Goal: Task Accomplishment & Management: Complete application form

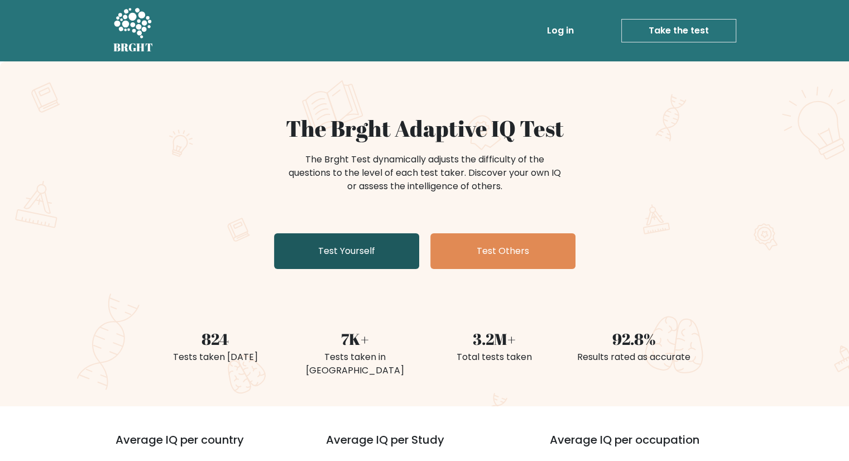
click at [374, 239] on link "Test Yourself" at bounding box center [346, 251] width 145 height 36
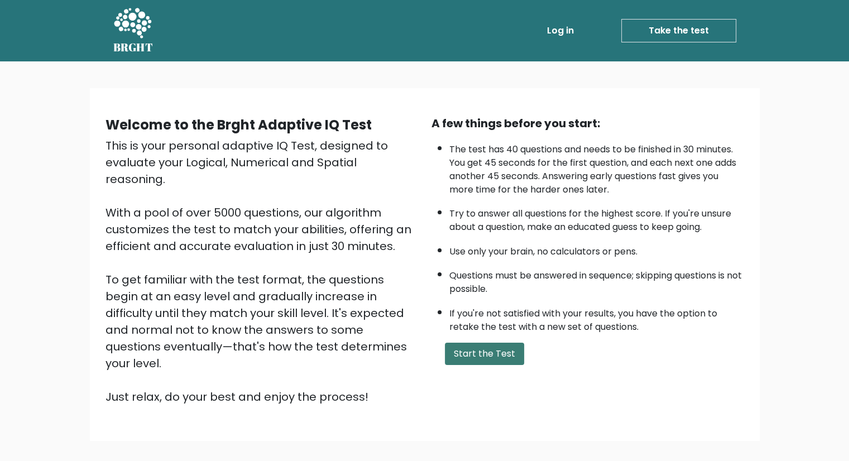
click at [501, 350] on button "Start the Test" at bounding box center [484, 354] width 79 height 22
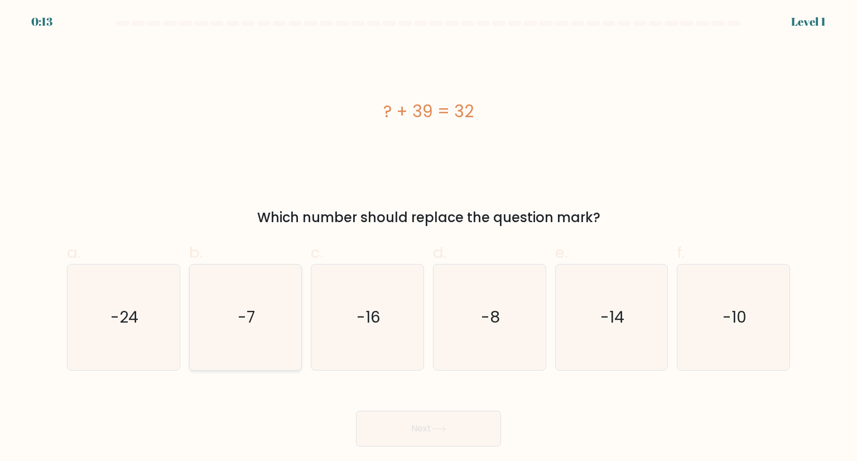
click at [254, 309] on text "-7" at bounding box center [246, 317] width 17 height 22
click at [429, 238] on input "b. -7" at bounding box center [429, 233] width 1 height 7
radio input "true"
click at [459, 421] on button "Next" at bounding box center [428, 429] width 145 height 36
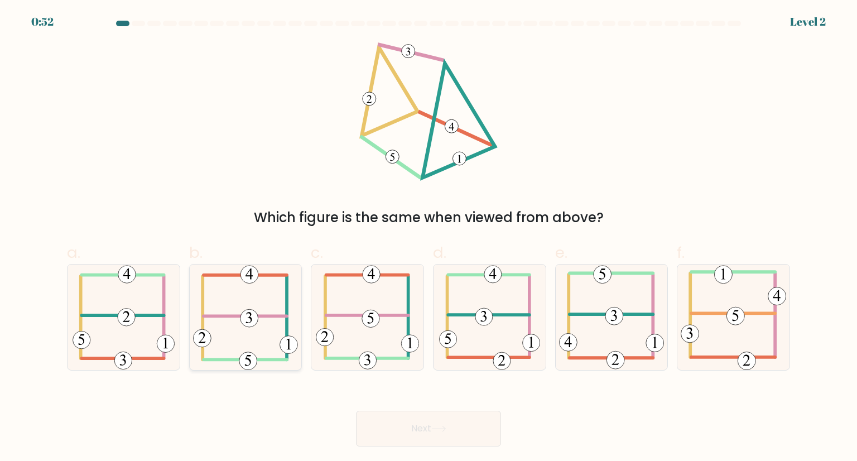
click at [249, 331] on icon at bounding box center [245, 316] width 104 height 105
click at [429, 238] on input "b." at bounding box center [429, 233] width 1 height 7
radio input "true"
click at [383, 416] on button "Next" at bounding box center [428, 429] width 145 height 36
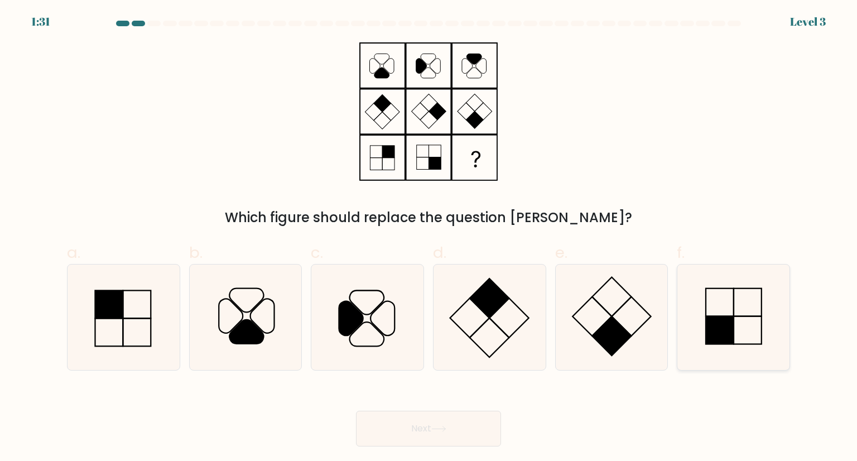
click at [724, 325] on rect at bounding box center [720, 330] width 28 height 28
click at [429, 238] on input "f." at bounding box center [429, 233] width 1 height 7
radio input "true"
click at [431, 418] on button "Next" at bounding box center [428, 429] width 145 height 36
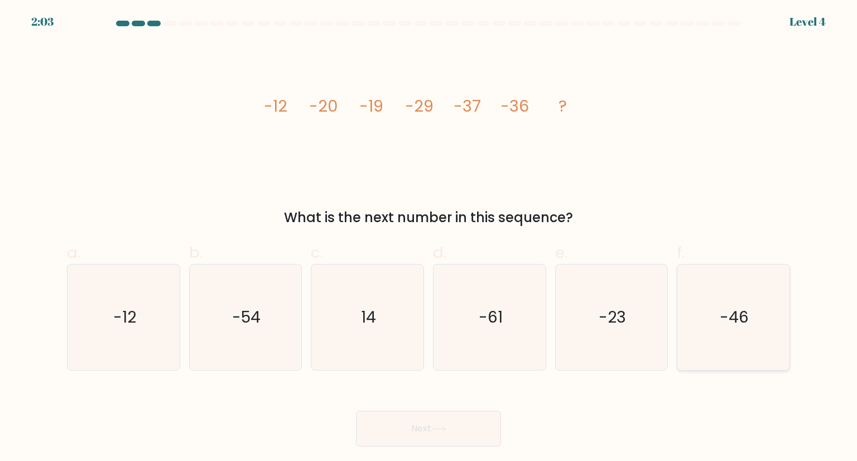
click at [710, 306] on icon "-46" at bounding box center [733, 316] width 105 height 105
click at [429, 238] on input "f. -46" at bounding box center [429, 233] width 1 height 7
radio input "true"
click at [612, 333] on icon "-23" at bounding box center [611, 316] width 105 height 105
click at [429, 238] on input "e. -23" at bounding box center [429, 233] width 1 height 7
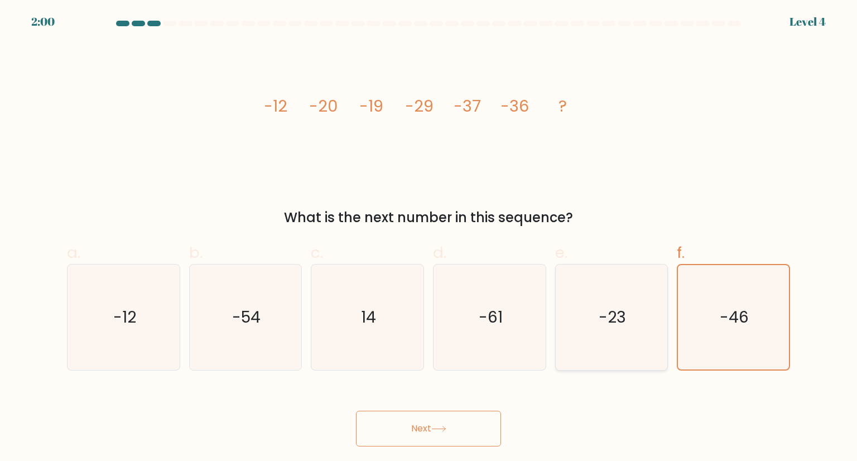
radio input "true"
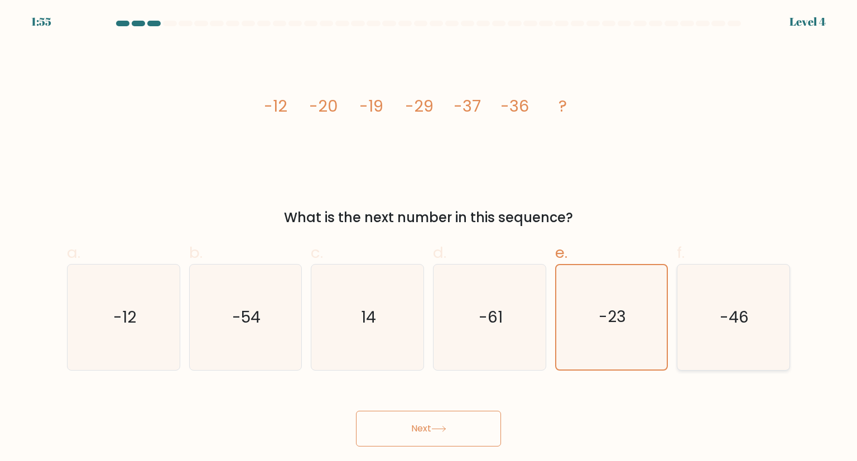
click at [734, 337] on icon "-46" at bounding box center [733, 316] width 105 height 105
click at [429, 238] on input "f. -46" at bounding box center [429, 233] width 1 height 7
radio input "true"
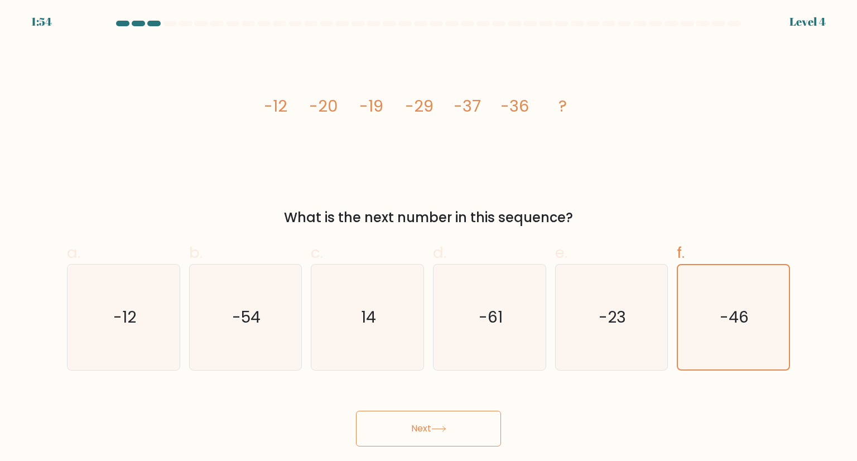
click at [453, 426] on button "Next" at bounding box center [428, 429] width 145 height 36
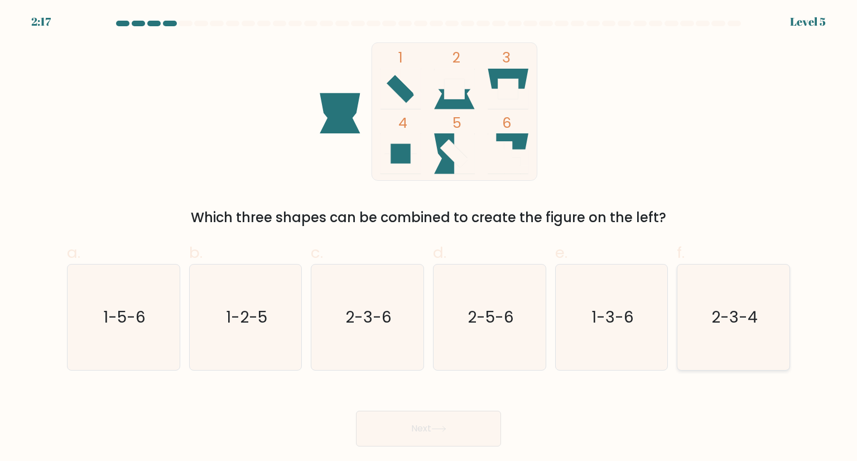
click at [721, 323] on text "2-3-4" at bounding box center [734, 317] width 46 height 22
click at [429, 238] on input "f. 2-3-4" at bounding box center [429, 233] width 1 height 7
radio input "true"
click at [432, 424] on button "Next" at bounding box center [428, 429] width 145 height 36
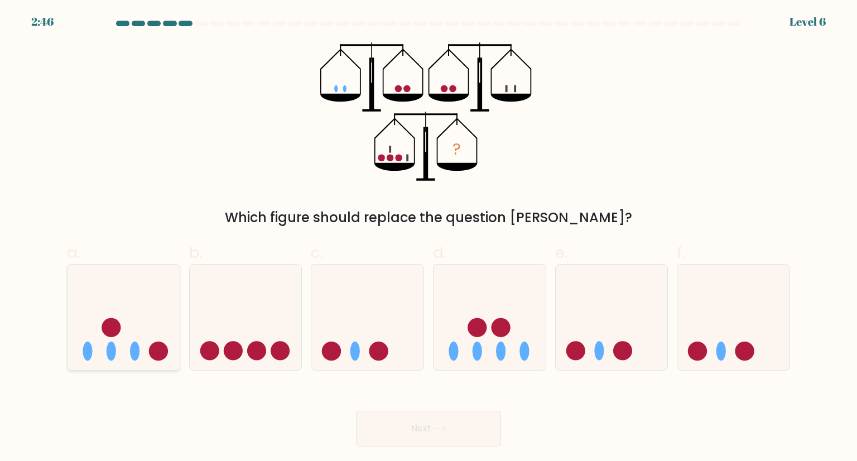
click at [129, 319] on icon at bounding box center [124, 317] width 112 height 93
click at [429, 238] on input "a." at bounding box center [429, 233] width 1 height 7
radio input "true"
click at [391, 423] on button "Next" at bounding box center [428, 429] width 145 height 36
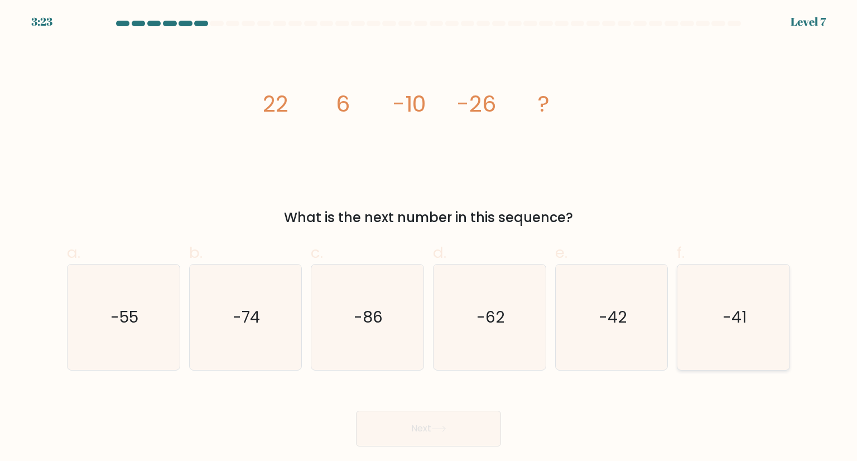
click at [748, 322] on icon "-41" at bounding box center [733, 316] width 105 height 105
click at [429, 238] on input "f. -41" at bounding box center [429, 233] width 1 height 7
radio input "true"
click at [453, 432] on button "Next" at bounding box center [428, 429] width 145 height 36
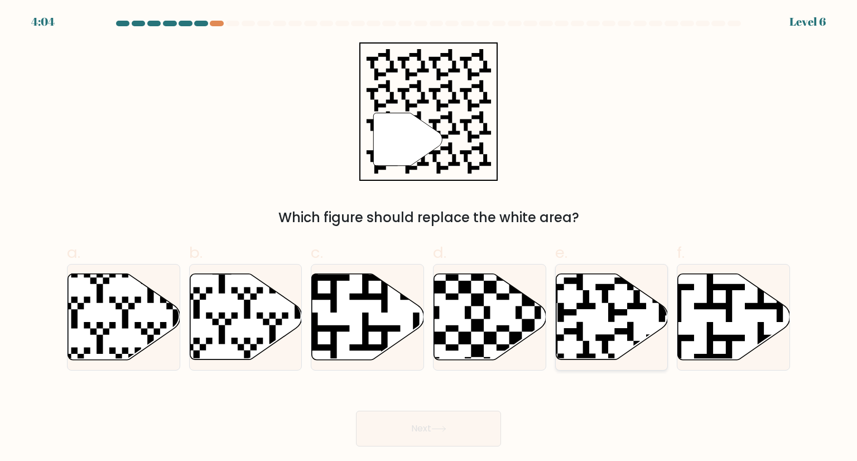
click at [604, 297] on icon at bounding box center [646, 271] width 203 height 203
click at [429, 238] on input "e." at bounding box center [429, 233] width 1 height 7
radio input "true"
click at [460, 427] on button "Next" at bounding box center [428, 429] width 145 height 36
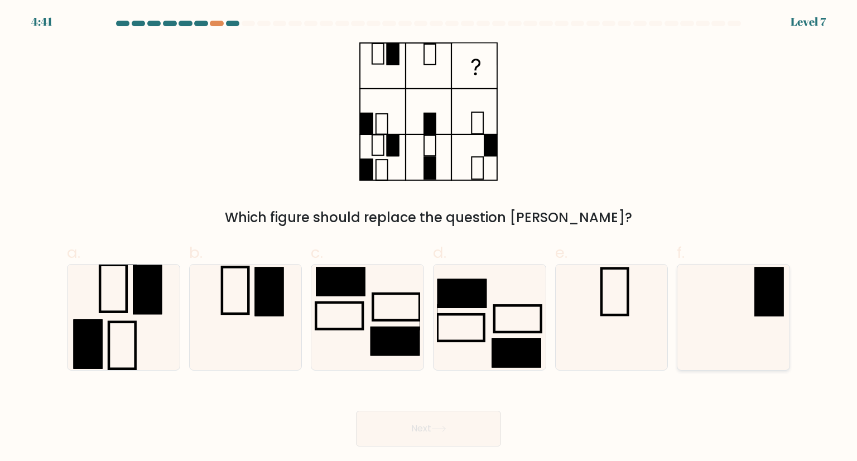
click at [760, 307] on rect at bounding box center [768, 291] width 29 height 49
click at [429, 238] on input "f." at bounding box center [429, 233] width 1 height 7
radio input "true"
click at [463, 432] on button "Next" at bounding box center [428, 429] width 145 height 36
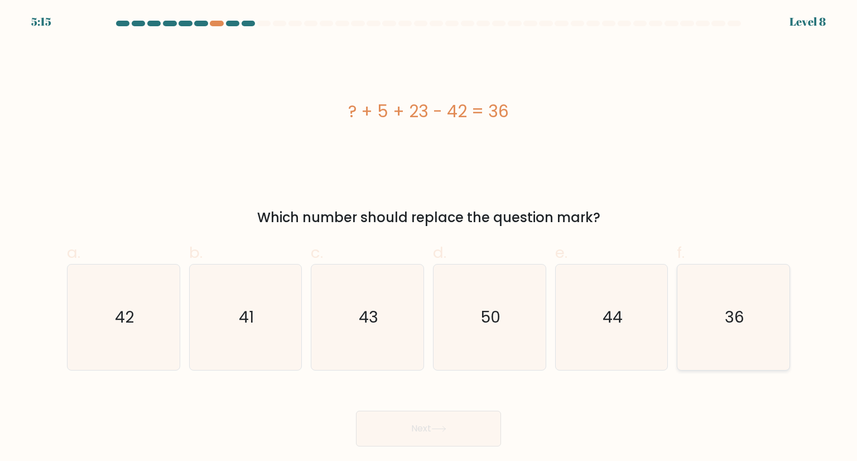
click at [694, 309] on icon "36" at bounding box center [733, 316] width 105 height 105
click at [429, 238] on input "f. 36" at bounding box center [429, 233] width 1 height 7
radio input "true"
click at [387, 427] on button "Next" at bounding box center [428, 429] width 145 height 36
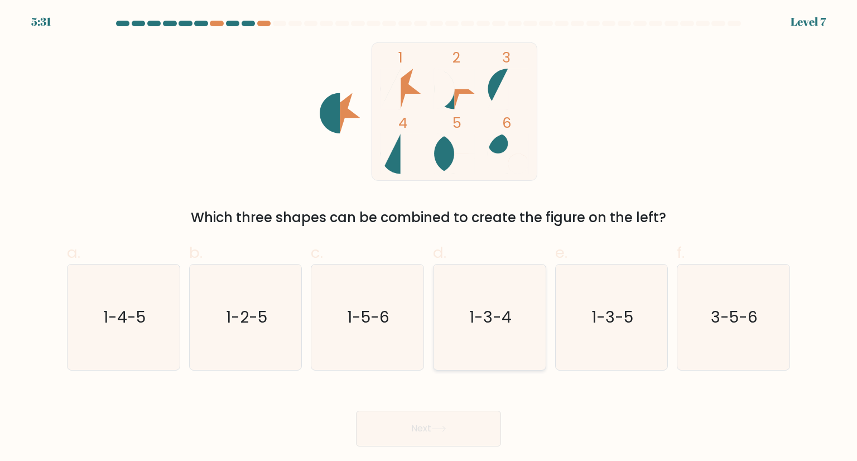
click at [498, 328] on icon "1-3-4" at bounding box center [489, 316] width 105 height 105
click at [429, 238] on input "d. 1-3-4" at bounding box center [429, 233] width 1 height 7
radio input "true"
click at [435, 418] on button "Next" at bounding box center [428, 429] width 145 height 36
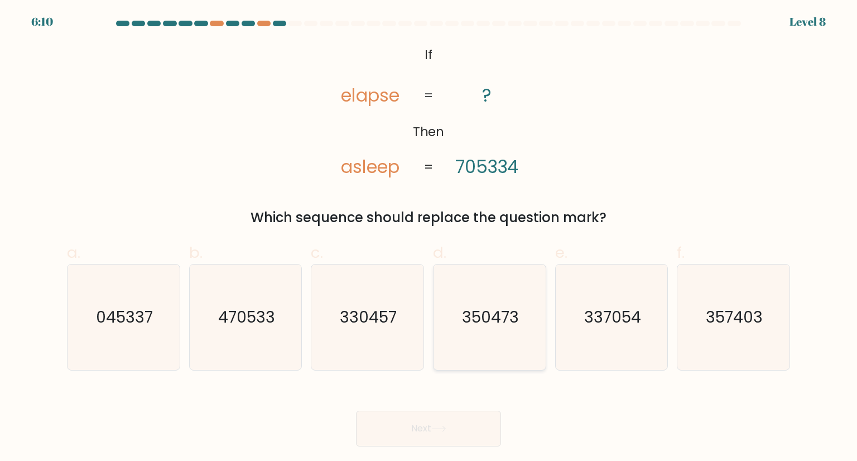
click at [513, 301] on icon "350473" at bounding box center [489, 316] width 105 height 105
click at [429, 238] on input "d. 350473" at bounding box center [429, 233] width 1 height 7
radio input "true"
click at [456, 419] on button "Next" at bounding box center [428, 429] width 145 height 36
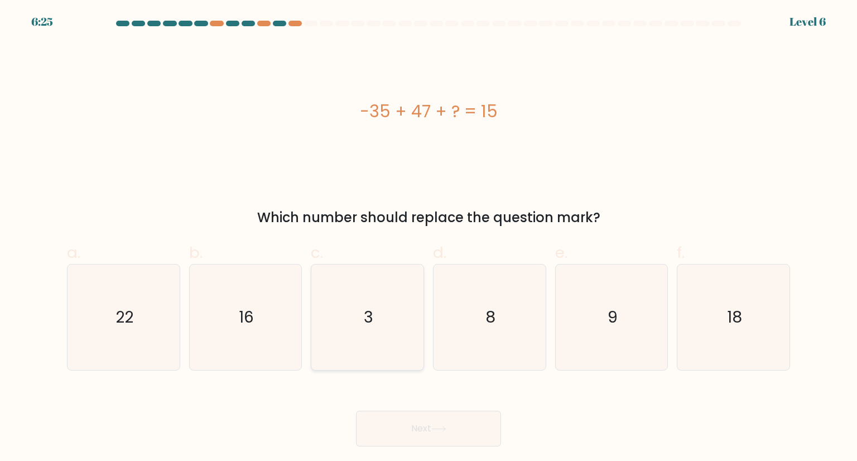
click at [378, 316] on icon "3" at bounding box center [367, 316] width 105 height 105
click at [429, 238] on input "c. 3" at bounding box center [429, 233] width 1 height 7
radio input "true"
click at [416, 421] on button "Next" at bounding box center [428, 429] width 145 height 36
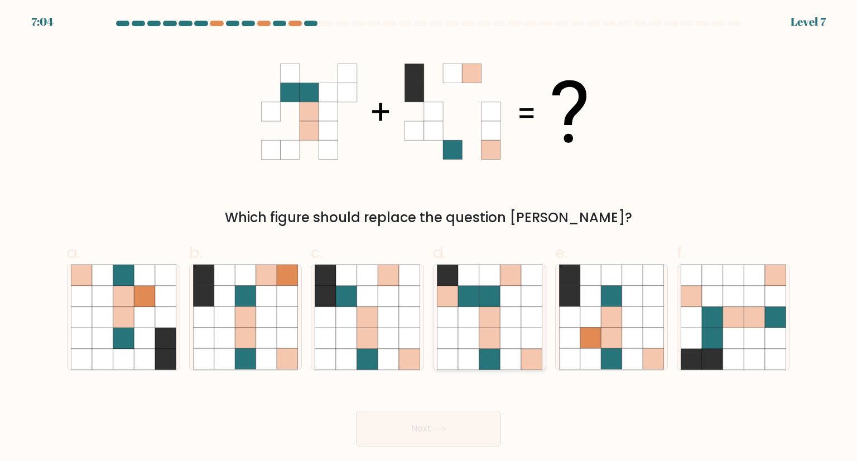
click at [469, 320] on icon at bounding box center [468, 317] width 21 height 21
click at [429, 238] on input "d." at bounding box center [429, 233] width 1 height 7
radio input "true"
click at [426, 429] on button "Next" at bounding box center [428, 429] width 145 height 36
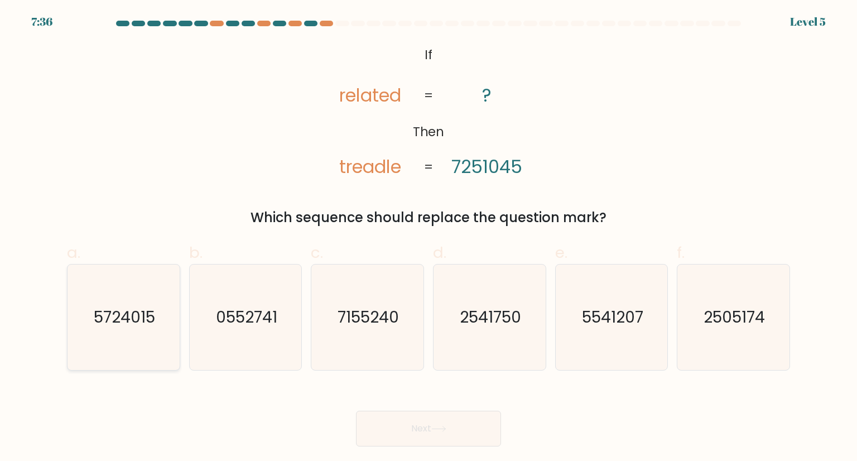
click at [121, 295] on icon "5724015" at bounding box center [123, 316] width 105 height 105
click at [429, 238] on input "a. 5724015" at bounding box center [429, 233] width 1 height 7
radio input "true"
click at [408, 419] on button "Next" at bounding box center [428, 429] width 145 height 36
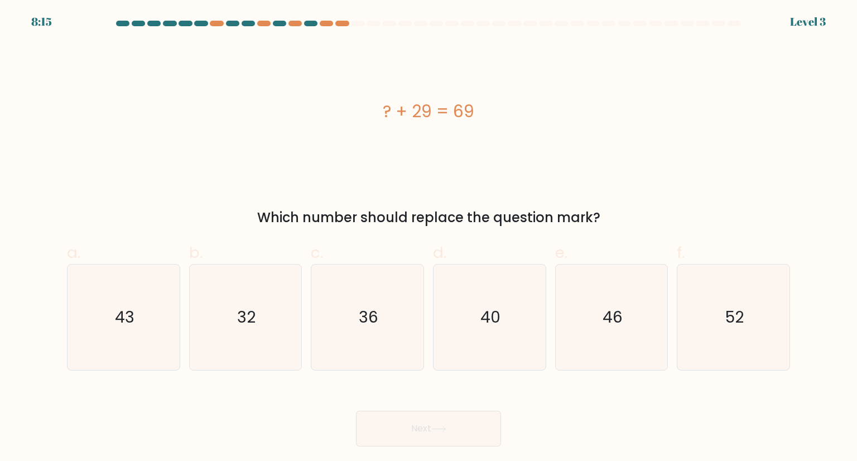
drag, startPoint x: 474, startPoint y: 112, endPoint x: 470, endPoint y: 123, distance: 11.3
click at [470, 123] on div "? + 29 = 69" at bounding box center [428, 111] width 723 height 25
click at [519, 145] on div "? + 29 = 69" at bounding box center [428, 111] width 723 height 138
click at [502, 305] on icon "40" at bounding box center [489, 316] width 105 height 105
click at [429, 238] on input "d. 40" at bounding box center [429, 233] width 1 height 7
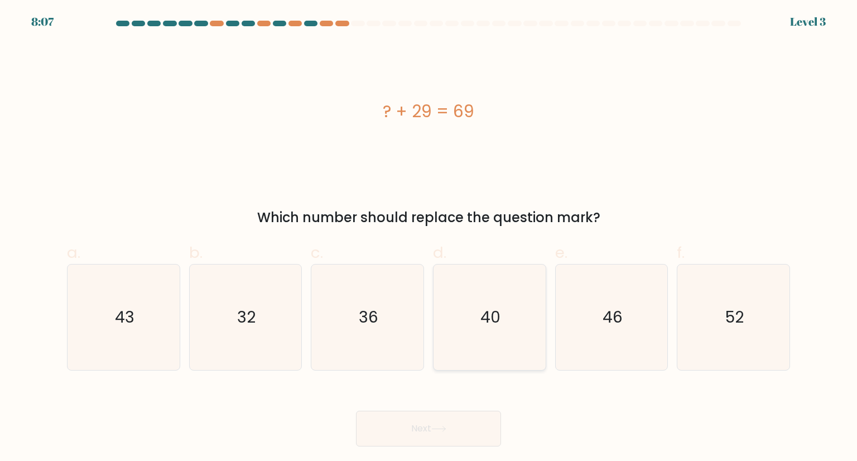
radio input "true"
click at [392, 428] on button "Next" at bounding box center [428, 429] width 145 height 36
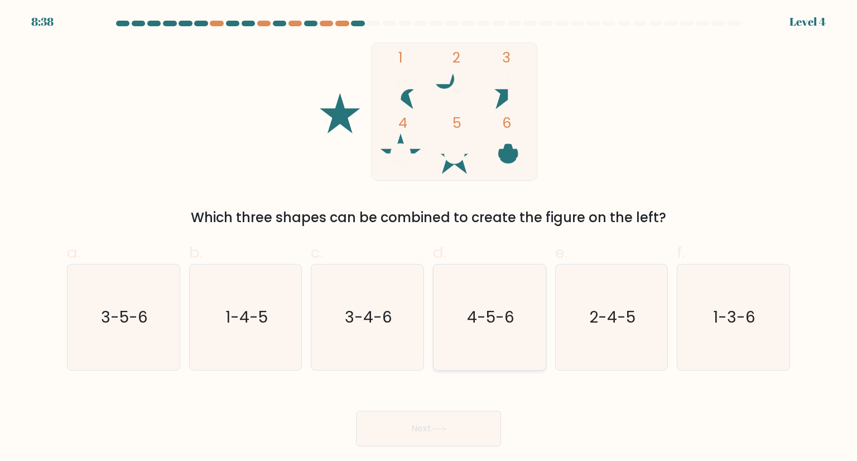
click at [500, 309] on text "4-5-6" at bounding box center [490, 317] width 47 height 22
click at [429, 238] on input "d. 4-5-6" at bounding box center [429, 233] width 1 height 7
radio input "true"
click at [431, 408] on div "Next" at bounding box center [428, 415] width 737 height 62
click at [430, 416] on button "Next" at bounding box center [428, 429] width 145 height 36
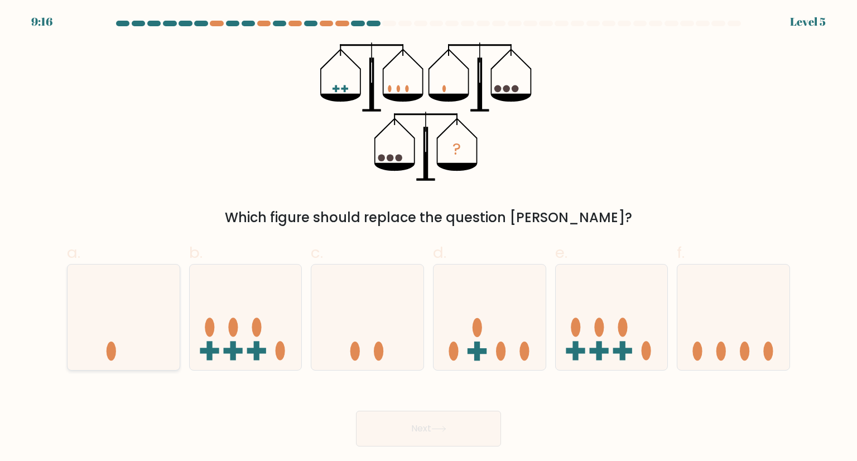
click at [161, 274] on icon at bounding box center [124, 317] width 112 height 93
click at [429, 238] on input "a." at bounding box center [429, 233] width 1 height 7
radio input "true"
click at [393, 424] on button "Next" at bounding box center [428, 429] width 145 height 36
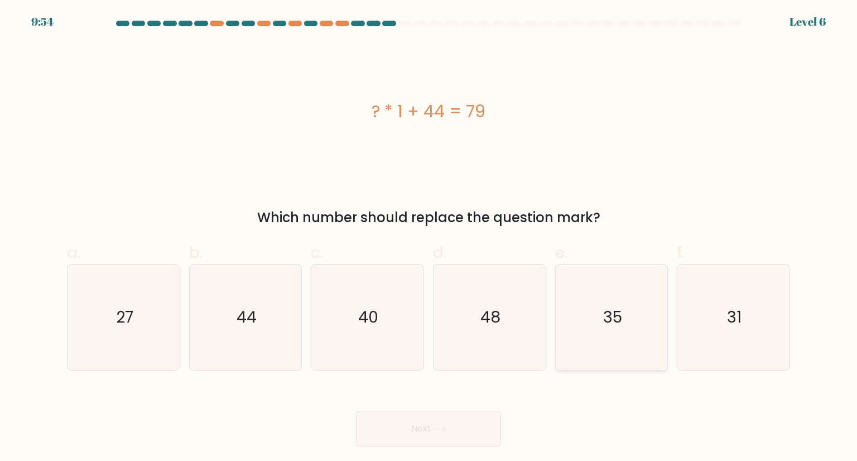
click at [613, 325] on text "35" at bounding box center [612, 317] width 19 height 22
click at [429, 238] on input "e. 35" at bounding box center [429, 233] width 1 height 7
radio input "true"
click at [408, 436] on button "Next" at bounding box center [428, 429] width 145 height 36
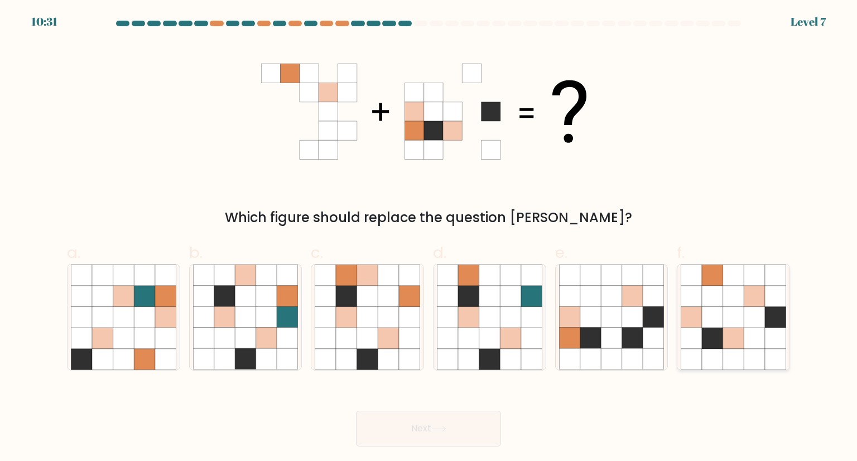
click at [748, 311] on icon at bounding box center [754, 317] width 21 height 21
click at [429, 238] on input "f." at bounding box center [429, 233] width 1 height 7
radio input "true"
click at [748, 311] on icon at bounding box center [754, 317] width 21 height 21
click at [429, 238] on input "f." at bounding box center [429, 233] width 1 height 7
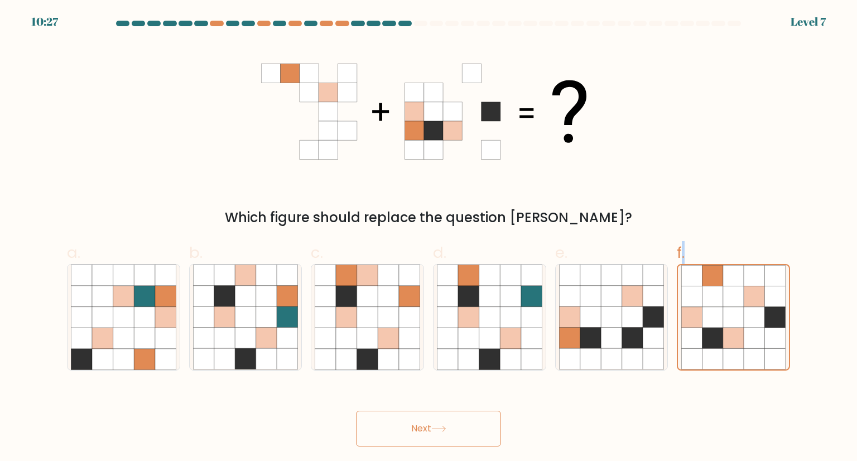
click at [429, 421] on button "Next" at bounding box center [428, 429] width 145 height 36
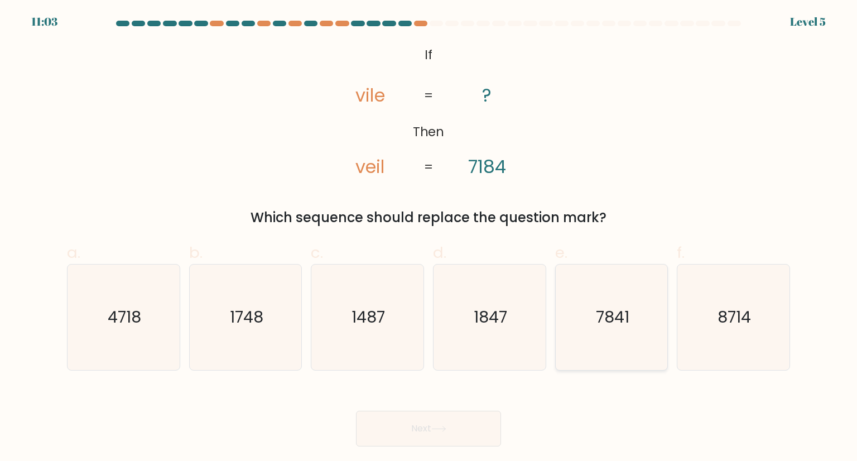
click at [632, 339] on icon "7841" at bounding box center [611, 316] width 105 height 105
click at [429, 238] on input "e. 7841" at bounding box center [429, 233] width 1 height 7
radio input "true"
click at [459, 430] on button "Next" at bounding box center [428, 429] width 145 height 36
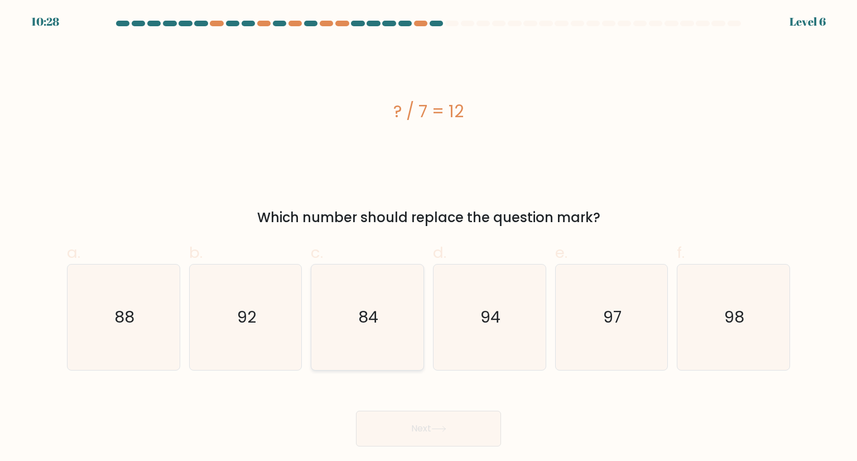
click at [391, 300] on icon "84" at bounding box center [367, 316] width 105 height 105
click at [429, 238] on input "c. 84" at bounding box center [429, 233] width 1 height 7
radio input "true"
click at [427, 417] on button "Next" at bounding box center [428, 429] width 145 height 36
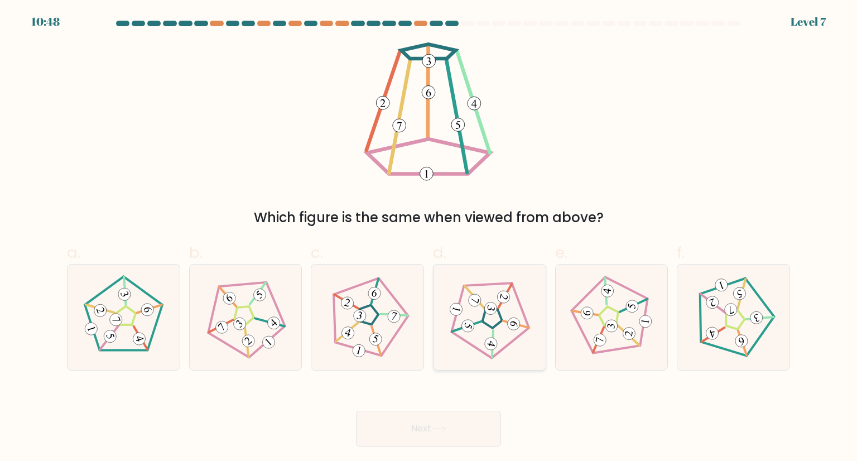
click at [484, 335] on icon at bounding box center [490, 317] width 84 height 84
click at [429, 238] on input "d." at bounding box center [429, 233] width 1 height 7
radio input "true"
click at [446, 431] on icon at bounding box center [438, 429] width 15 height 6
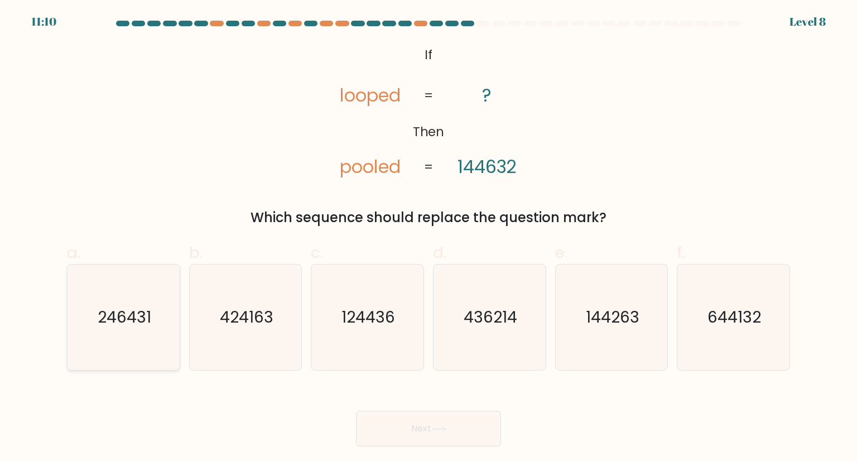
click at [145, 294] on icon "246431" at bounding box center [123, 316] width 105 height 105
click at [429, 238] on input "a. 246431" at bounding box center [429, 233] width 1 height 7
radio input "true"
click at [353, 341] on icon "124436" at bounding box center [367, 316] width 105 height 105
click at [429, 238] on input "c. 124436" at bounding box center [429, 233] width 1 height 7
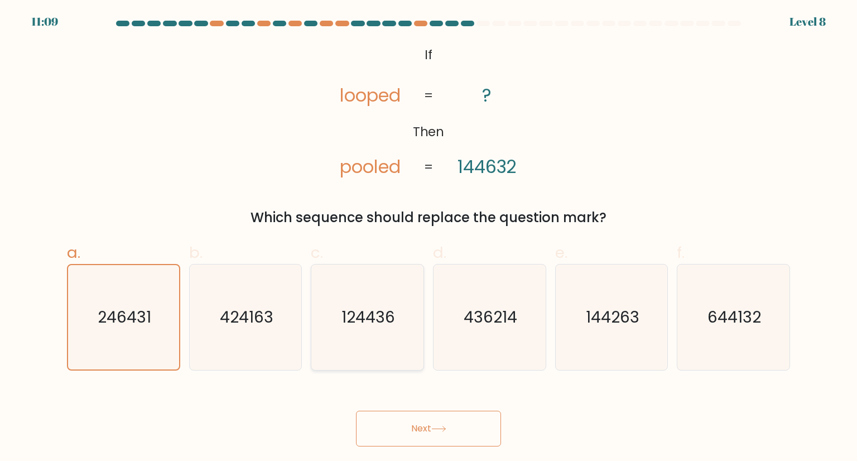
radio input "true"
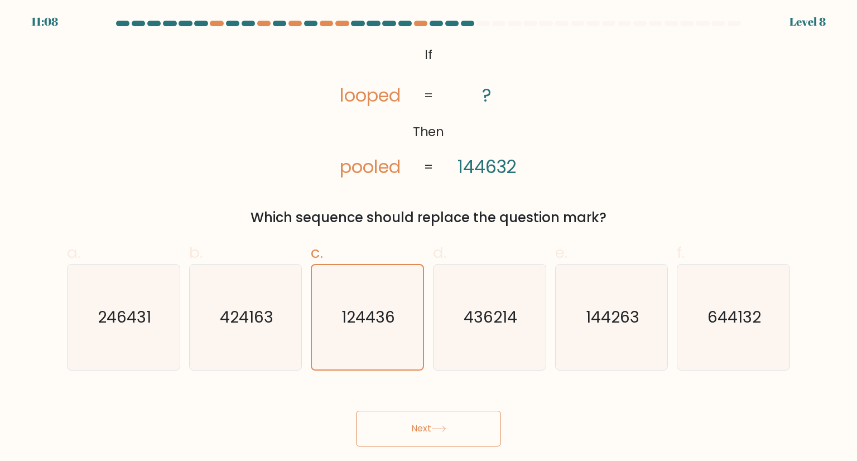
click at [416, 421] on button "Next" at bounding box center [428, 429] width 145 height 36
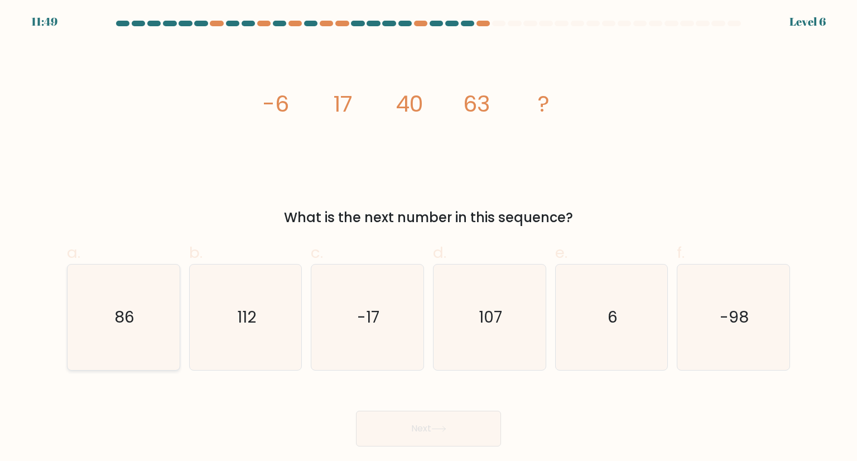
click at [82, 309] on icon "86" at bounding box center [123, 316] width 105 height 105
click at [429, 238] on input "a. 86" at bounding box center [429, 233] width 1 height 7
radio input "true"
click at [491, 350] on icon "107" at bounding box center [489, 316] width 105 height 105
click at [429, 238] on input "d. 107" at bounding box center [429, 233] width 1 height 7
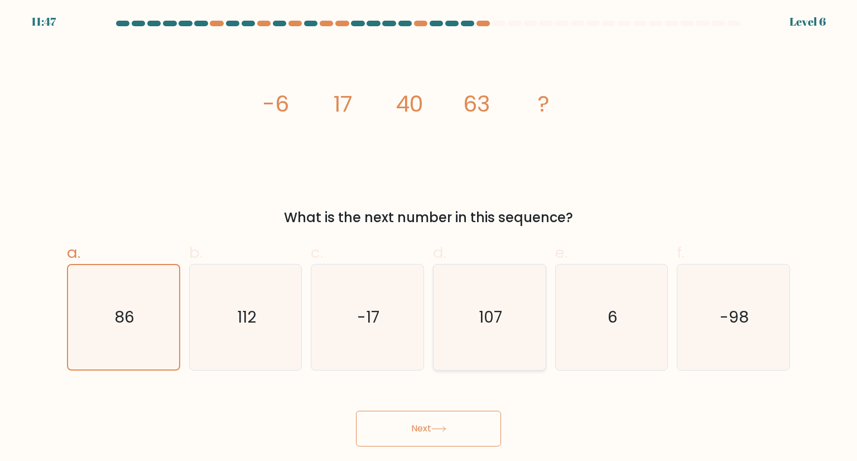
radio input "true"
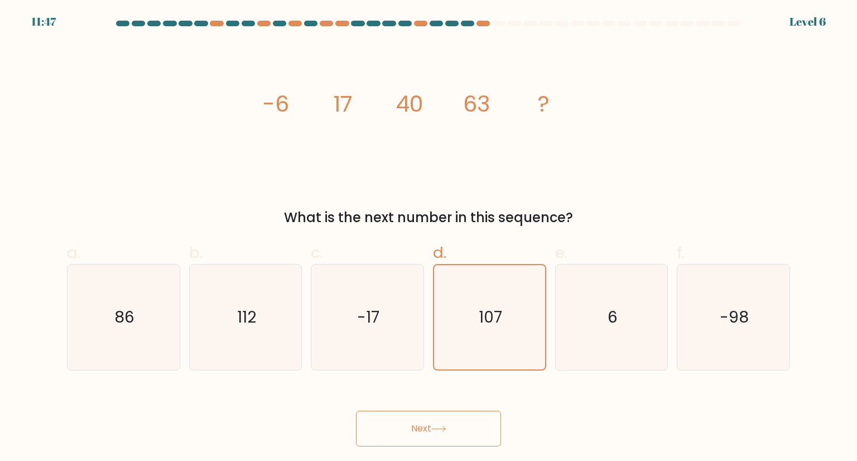
click at [449, 412] on button "Next" at bounding box center [428, 429] width 145 height 36
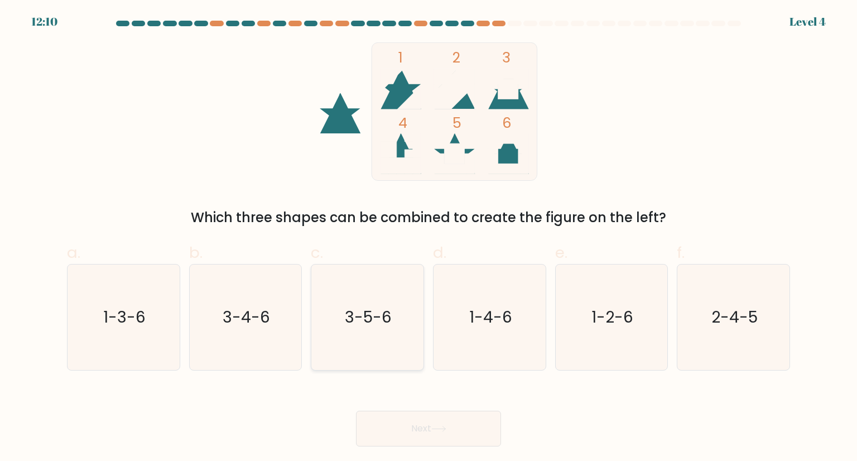
click at [386, 280] on icon "3-5-6" at bounding box center [367, 316] width 105 height 105
click at [429, 238] on input "c. 3-5-6" at bounding box center [429, 233] width 1 height 7
radio input "true"
click at [396, 418] on button "Next" at bounding box center [428, 429] width 145 height 36
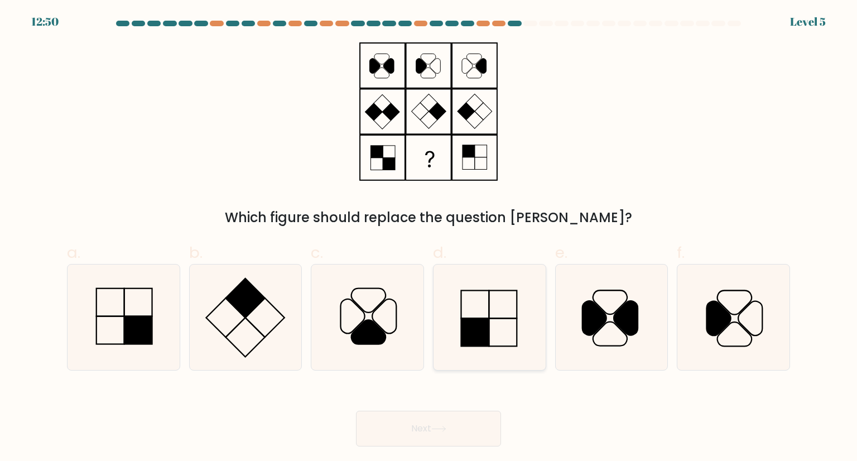
click at [488, 330] on rect at bounding box center [475, 332] width 28 height 28
click at [429, 238] on input "d." at bounding box center [429, 233] width 1 height 7
radio input "true"
click at [436, 424] on button "Next" at bounding box center [428, 429] width 145 height 36
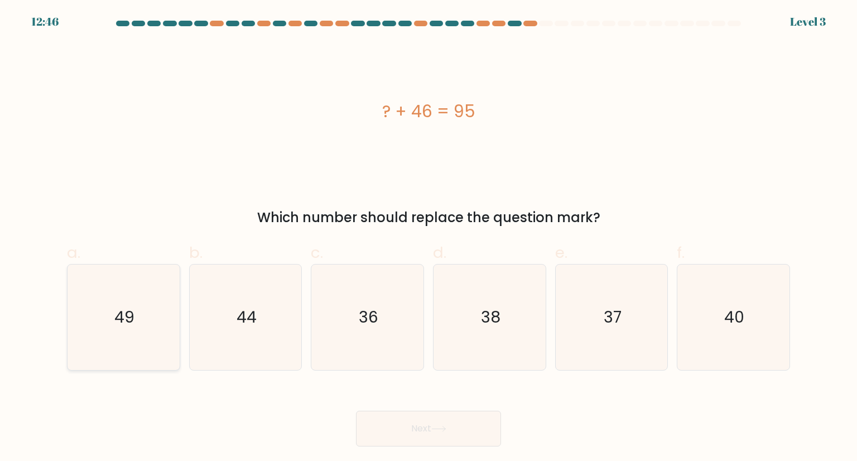
click at [171, 301] on icon "49" at bounding box center [123, 316] width 105 height 105
click at [429, 238] on input "a. 49" at bounding box center [429, 233] width 1 height 7
radio input "true"
click at [442, 427] on icon at bounding box center [438, 429] width 15 height 6
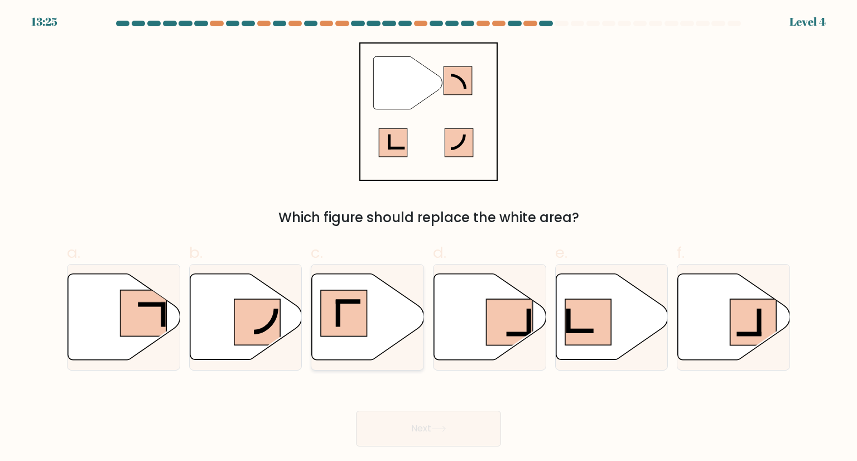
click at [381, 306] on icon at bounding box center [368, 317] width 112 height 86
click at [429, 238] on input "c." at bounding box center [429, 233] width 1 height 7
radio input "true"
click at [412, 412] on button "Next" at bounding box center [428, 429] width 145 height 36
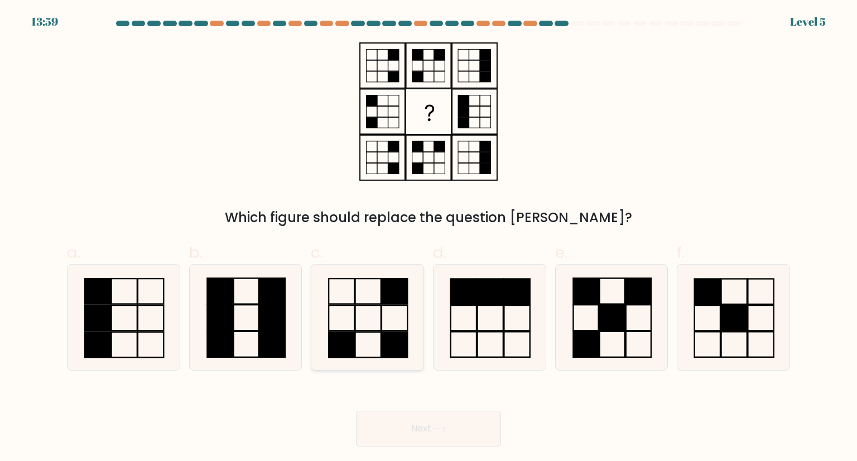
click at [384, 333] on rect at bounding box center [395, 344] width 26 height 25
click at [429, 238] on input "c." at bounding box center [429, 233] width 1 height 7
radio input "true"
click at [429, 416] on button "Next" at bounding box center [428, 429] width 145 height 36
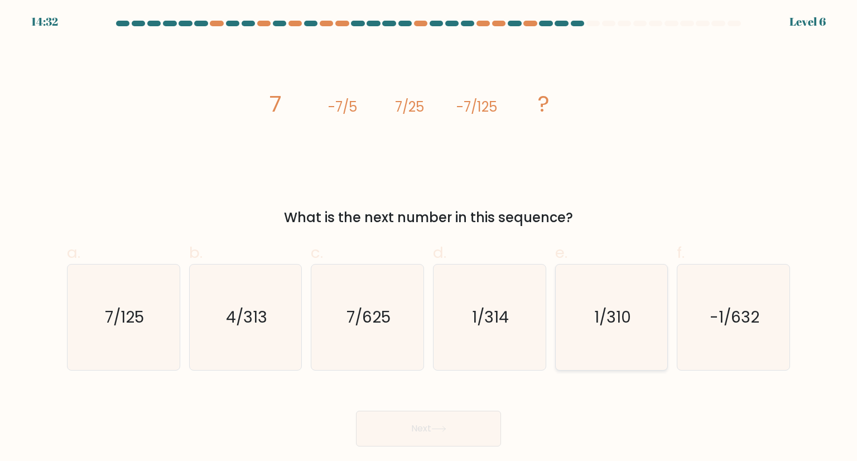
click at [583, 338] on icon "1/310" at bounding box center [611, 316] width 105 height 105
click at [429, 238] on input "e. 1/310" at bounding box center [429, 233] width 1 height 7
radio input "true"
click at [422, 418] on button "Next" at bounding box center [428, 429] width 145 height 36
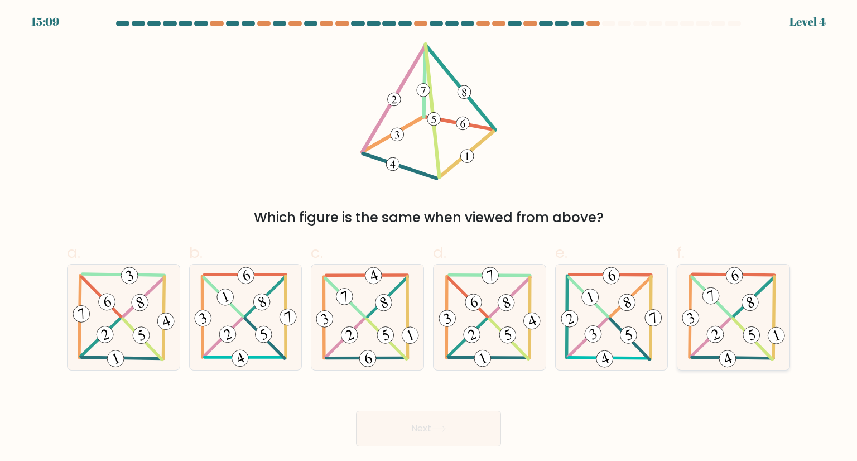
click at [729, 350] on 345 at bounding box center [728, 359] width 22 height 22
click at [429, 238] on input "f." at bounding box center [429, 233] width 1 height 7
radio input "true"
click at [466, 432] on button "Next" at bounding box center [428, 429] width 145 height 36
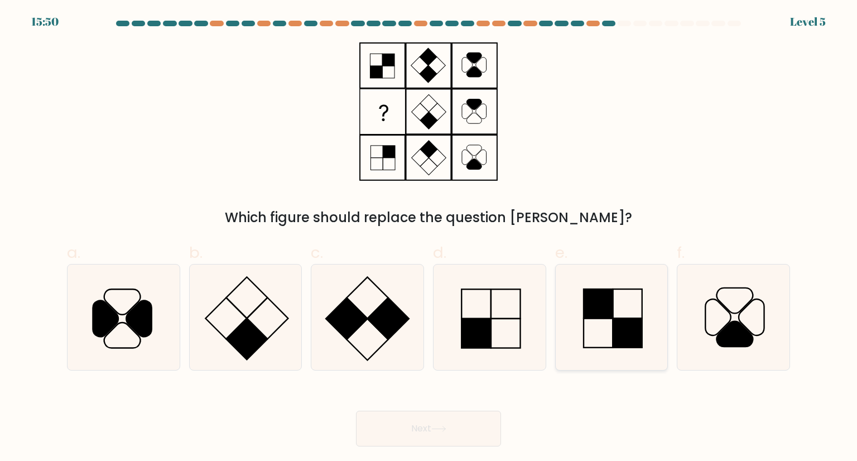
click at [626, 320] on rect at bounding box center [627, 333] width 29 height 29
click at [429, 238] on input "e." at bounding box center [429, 233] width 1 height 7
radio input "true"
click at [522, 340] on icon at bounding box center [489, 316] width 105 height 105
click at [429, 238] on input "d." at bounding box center [429, 233] width 1 height 7
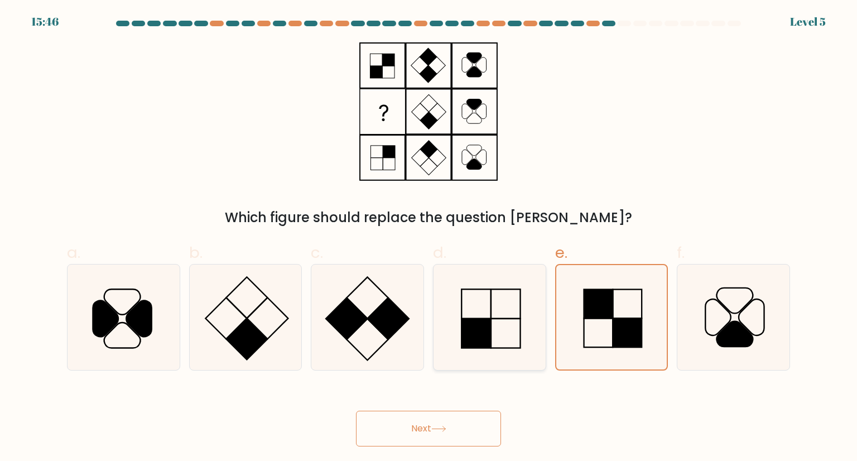
radio input "true"
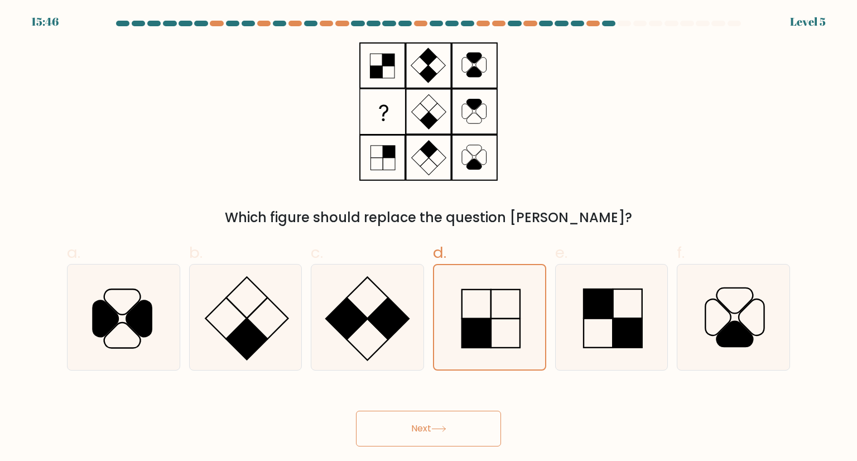
click at [456, 413] on button "Next" at bounding box center [428, 429] width 145 height 36
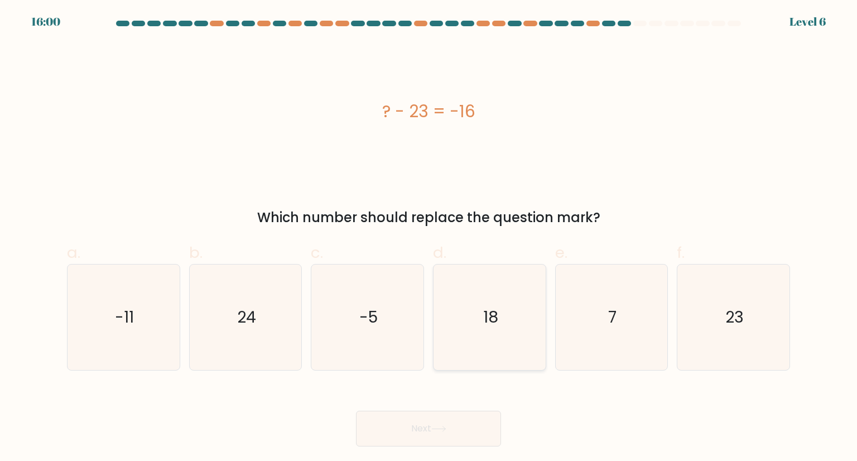
click at [454, 339] on icon "18" at bounding box center [489, 316] width 105 height 105
click at [429, 238] on input "d. 18" at bounding box center [429, 233] width 1 height 7
radio input "true"
click at [435, 421] on button "Next" at bounding box center [428, 429] width 145 height 36
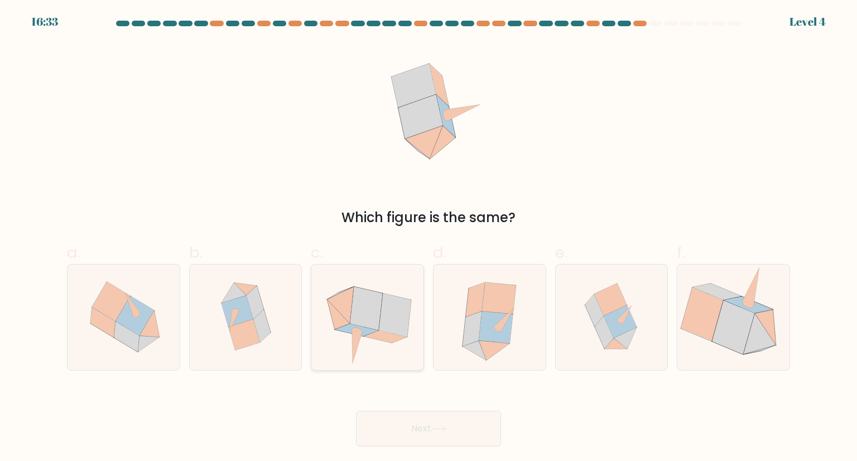
click at [408, 337] on icon at bounding box center [367, 316] width 107 height 105
click at [429, 238] on input "c." at bounding box center [429, 233] width 1 height 7
radio input "true"
click at [417, 425] on button "Next" at bounding box center [428, 429] width 145 height 36
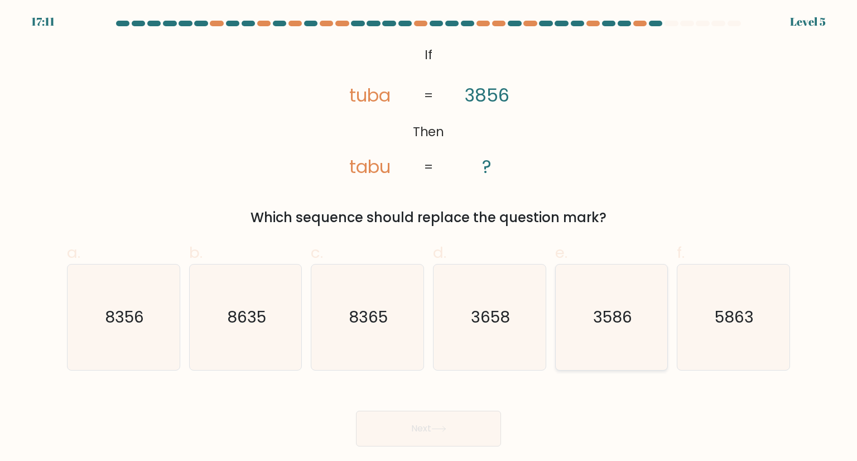
click at [591, 306] on icon "3586" at bounding box center [611, 316] width 105 height 105
click at [429, 238] on input "e. 3586" at bounding box center [429, 233] width 1 height 7
radio input "true"
click at [442, 427] on icon at bounding box center [438, 429] width 15 height 6
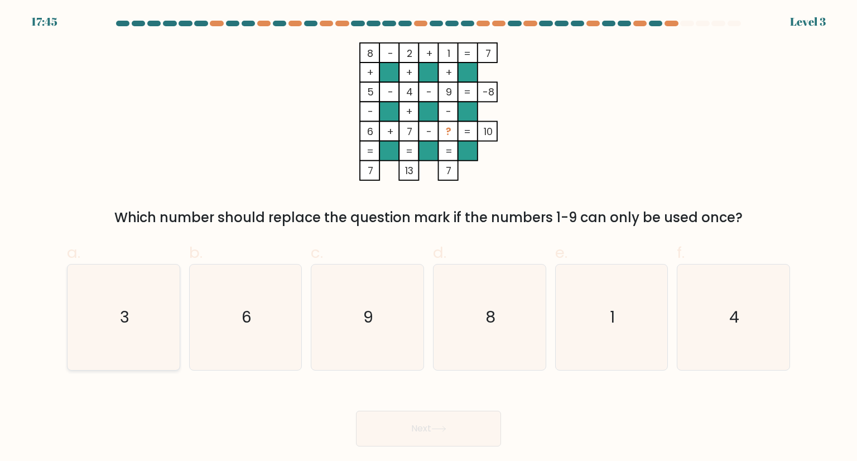
click at [75, 291] on icon "3" at bounding box center [123, 316] width 105 height 105
click at [429, 238] on input "a. 3" at bounding box center [429, 233] width 1 height 7
radio input "true"
click at [423, 434] on button "Next" at bounding box center [428, 429] width 145 height 36
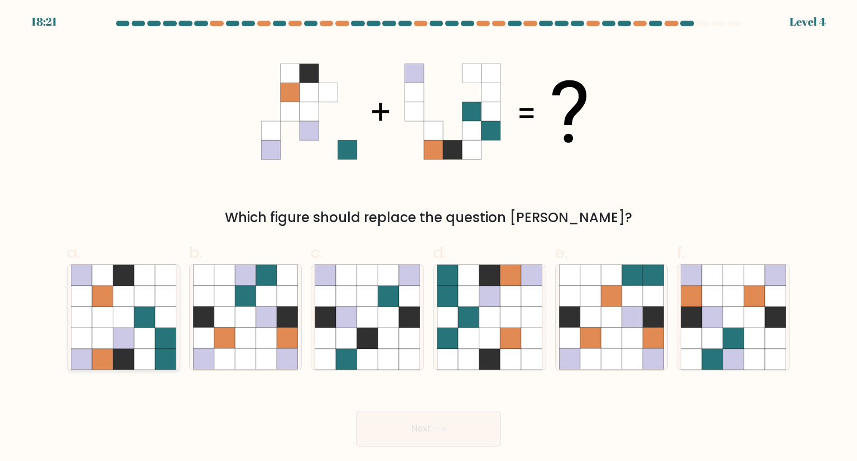
click at [141, 320] on icon at bounding box center [144, 317] width 21 height 21
click at [429, 238] on input "a." at bounding box center [429, 233] width 1 height 7
radio input "true"
click at [420, 420] on button "Next" at bounding box center [428, 429] width 145 height 36
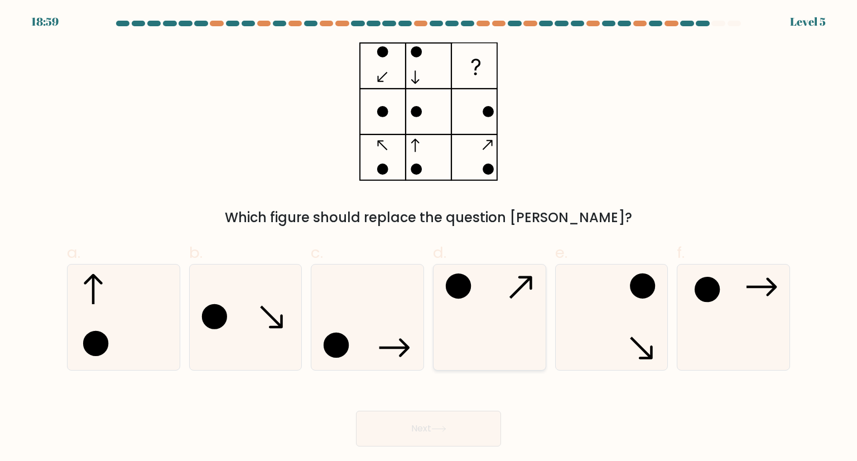
click at [513, 321] on icon at bounding box center [489, 316] width 105 height 105
click at [429, 238] on input "d." at bounding box center [429, 233] width 1 height 7
radio input "true"
click at [424, 423] on button "Next" at bounding box center [428, 429] width 145 height 36
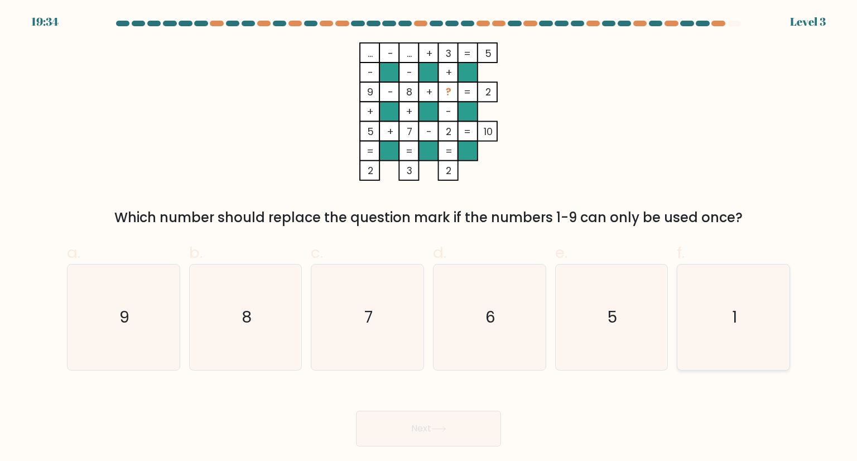
click at [726, 335] on icon "1" at bounding box center [733, 316] width 105 height 105
click at [429, 238] on input "f. 1" at bounding box center [429, 233] width 1 height 7
radio input "true"
click at [471, 437] on button "Next" at bounding box center [428, 429] width 145 height 36
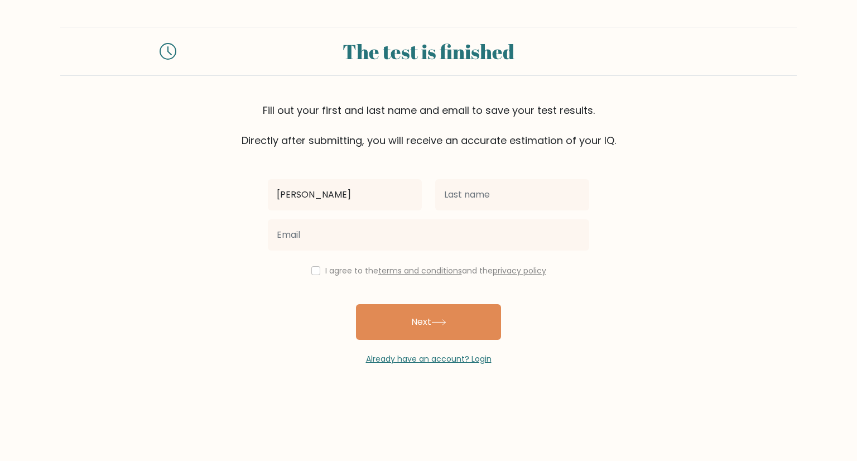
type input "jakob"
click at [523, 210] on div at bounding box center [512, 195] width 167 height 40
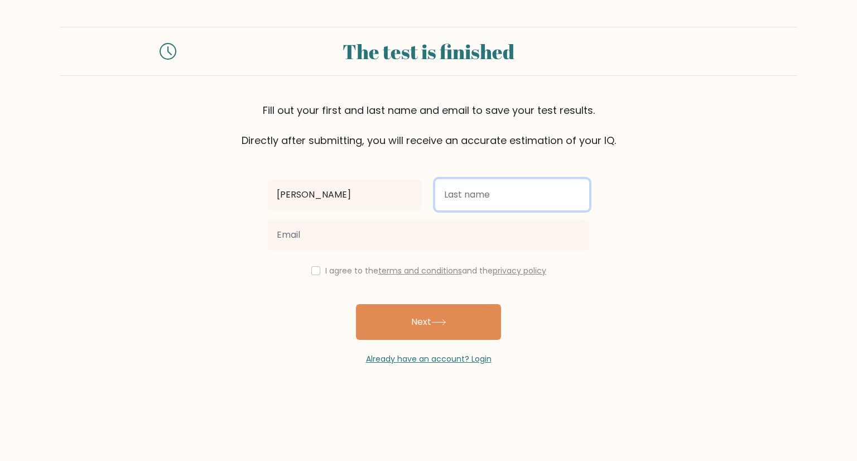
click at [522, 208] on input "text" at bounding box center [512, 194] width 154 height 31
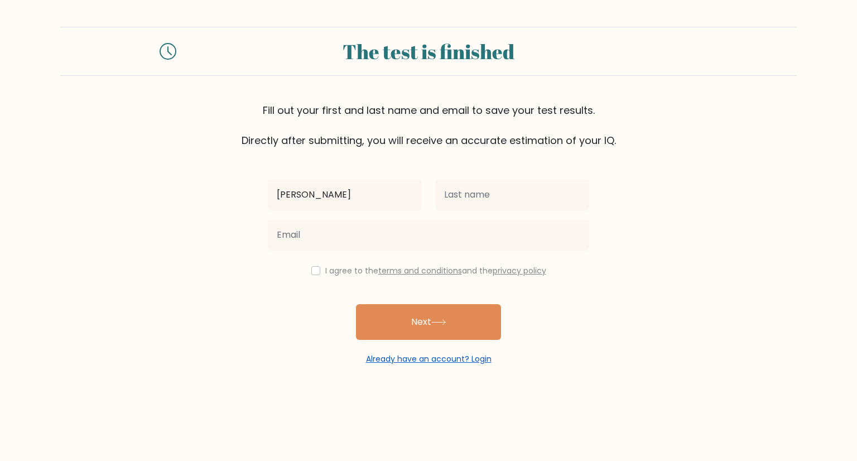
click at [472, 357] on link "Already have an account? Login" at bounding box center [429, 358] width 126 height 11
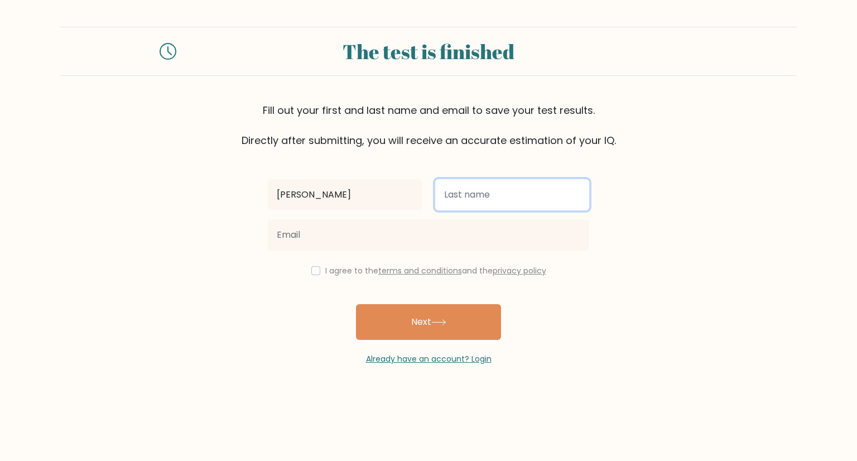
click at [462, 195] on input "text" at bounding box center [512, 194] width 154 height 31
type input "Bartkus"
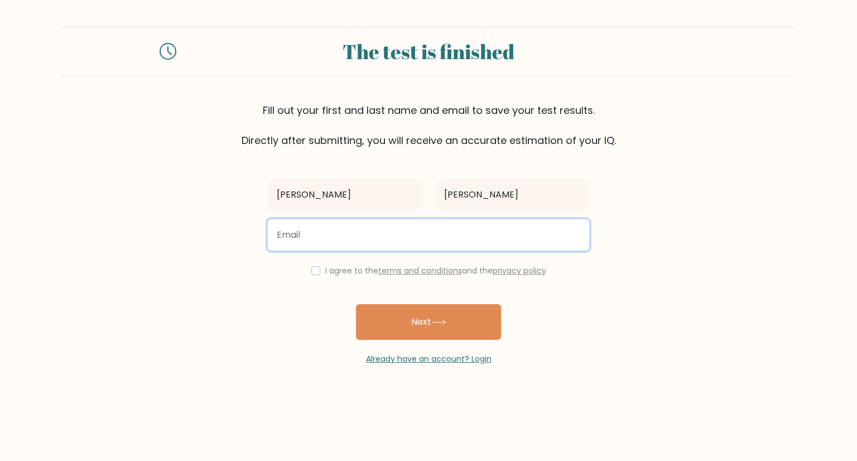
click at [459, 230] on input "email" at bounding box center [428, 234] width 321 height 31
type input "minde9595@gmail.com"
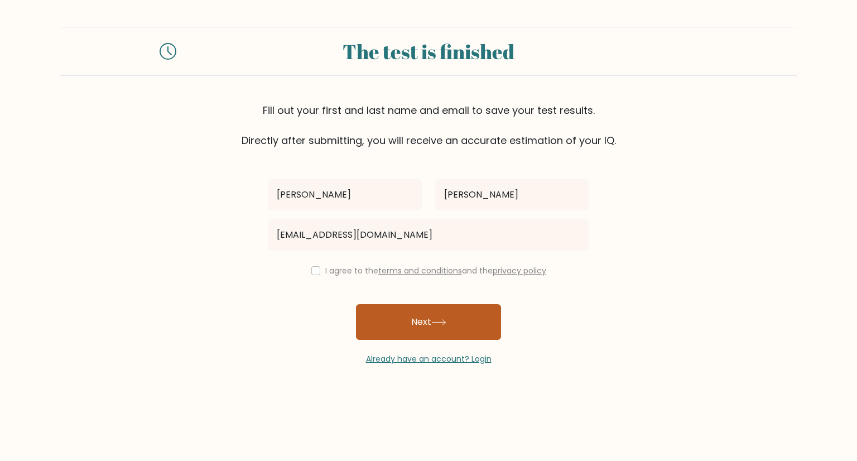
click at [397, 317] on button "Next" at bounding box center [428, 322] width 145 height 36
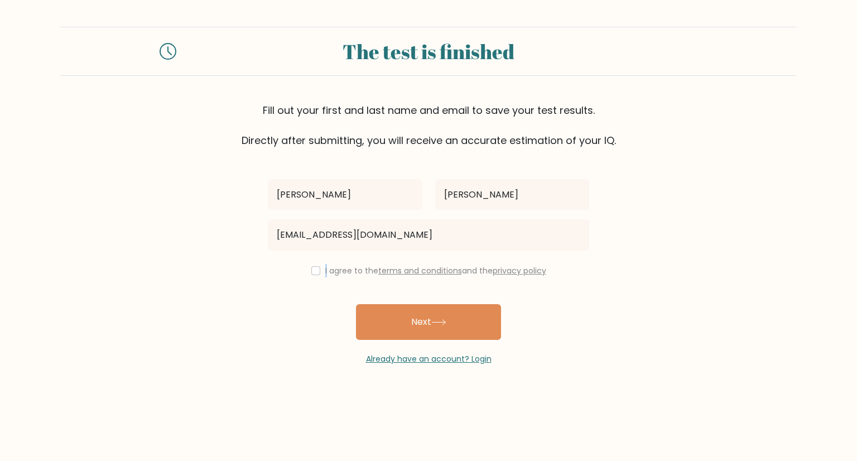
click at [325, 268] on label "I agree to the terms and conditions and the privacy policy" at bounding box center [435, 270] width 221 height 11
click at [320, 268] on div "I agree to the terms and conditions and the privacy policy" at bounding box center [428, 270] width 335 height 13
click at [319, 268] on div "I agree to the terms and conditions and the privacy policy" at bounding box center [428, 270] width 335 height 13
click at [316, 270] on input "checkbox" at bounding box center [315, 270] width 9 height 9
checkbox input "true"
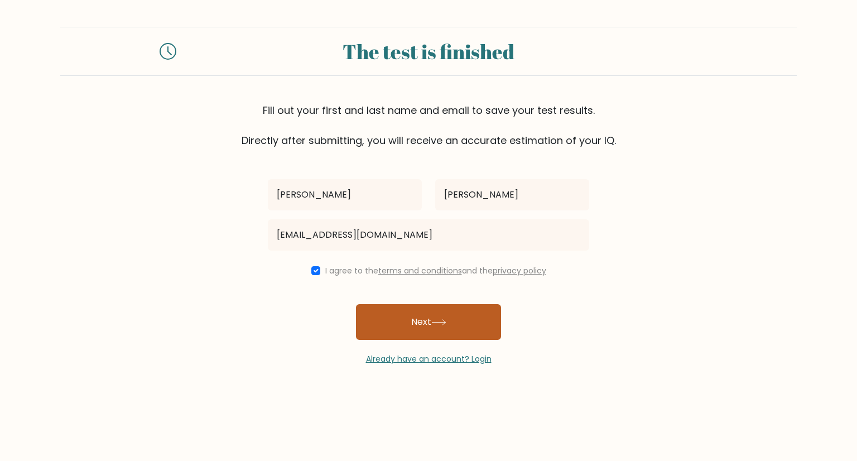
click at [407, 323] on button "Next" at bounding box center [428, 322] width 145 height 36
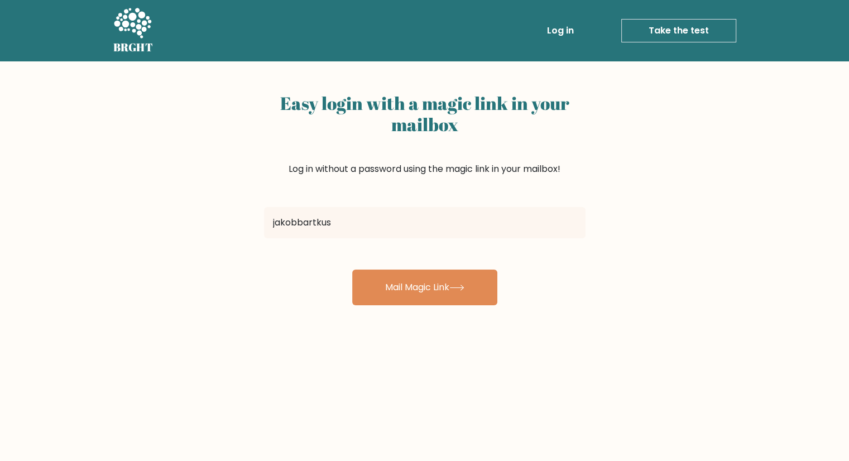
click at [352, 270] on button "Mail Magic Link" at bounding box center [424, 288] width 145 height 36
type input "[EMAIL_ADDRESS][DOMAIN_NAME]"
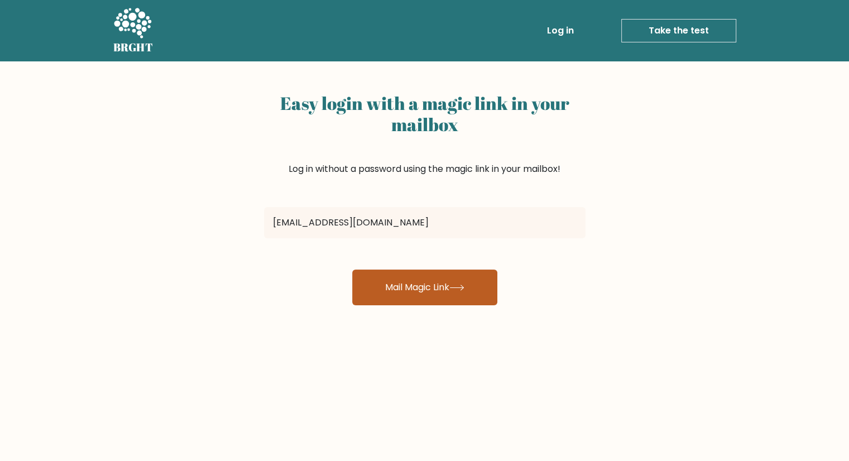
click at [389, 297] on button "Mail Magic Link" at bounding box center [424, 288] width 145 height 36
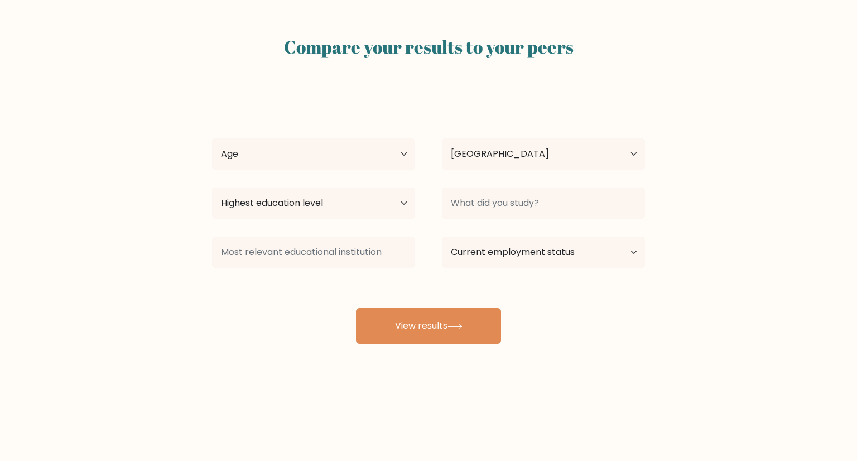
select select "LT"
click at [372, 161] on select "Age Under [DEMOGRAPHIC_DATA] [DEMOGRAPHIC_DATA] [DEMOGRAPHIC_DATA] [DEMOGRAPHIC…" at bounding box center [313, 153] width 203 height 31
select select "min_18"
click at [212, 138] on select "Age Under [DEMOGRAPHIC_DATA] [DEMOGRAPHIC_DATA] [DEMOGRAPHIC_DATA] [DEMOGRAPHIC…" at bounding box center [313, 153] width 203 height 31
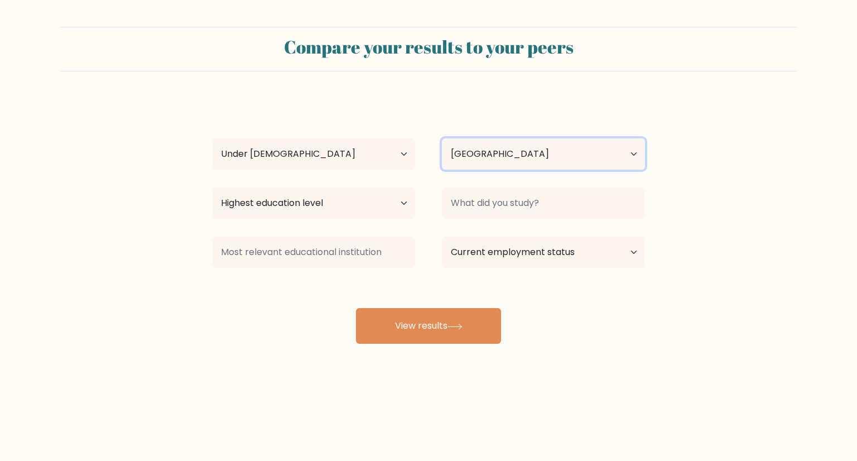
click at [490, 153] on select "Country [GEOGRAPHIC_DATA] [GEOGRAPHIC_DATA] [GEOGRAPHIC_DATA] [US_STATE] [GEOGR…" at bounding box center [543, 153] width 203 height 31
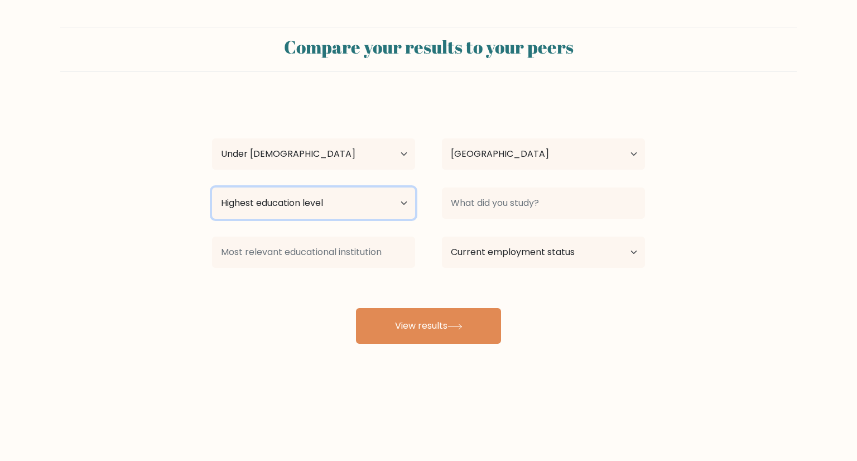
click at [325, 195] on select "Highest education level No schooling Primary Lower Secondary Upper Secondary Oc…" at bounding box center [313, 202] width 203 height 31
select select "no_schooling"
click at [212, 187] on select "Highest education level No schooling Primary Lower Secondary Upper Secondary Oc…" at bounding box center [313, 202] width 203 height 31
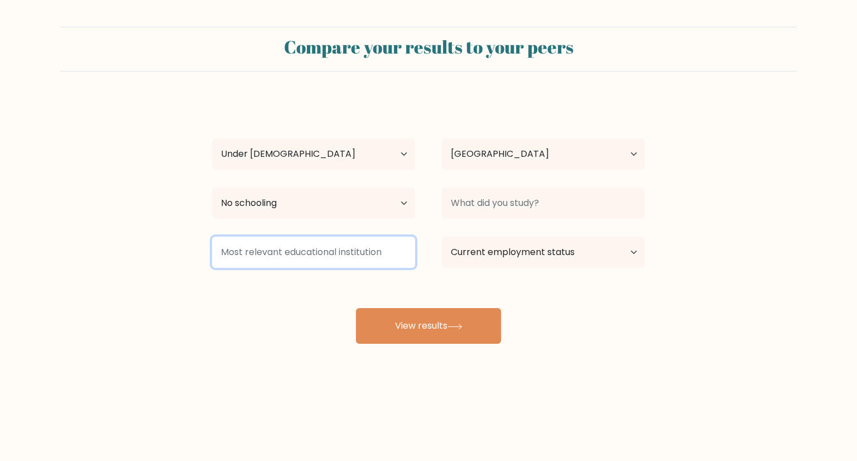
click at [306, 253] on input at bounding box center [313, 252] width 203 height 31
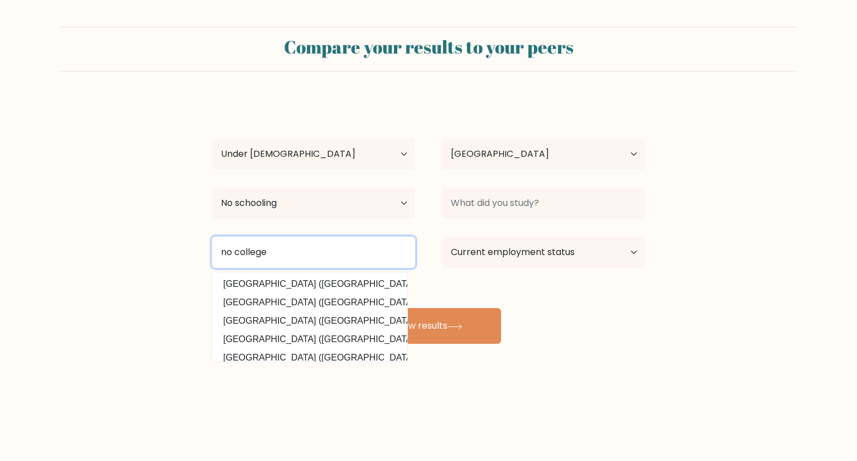
type input "no college"
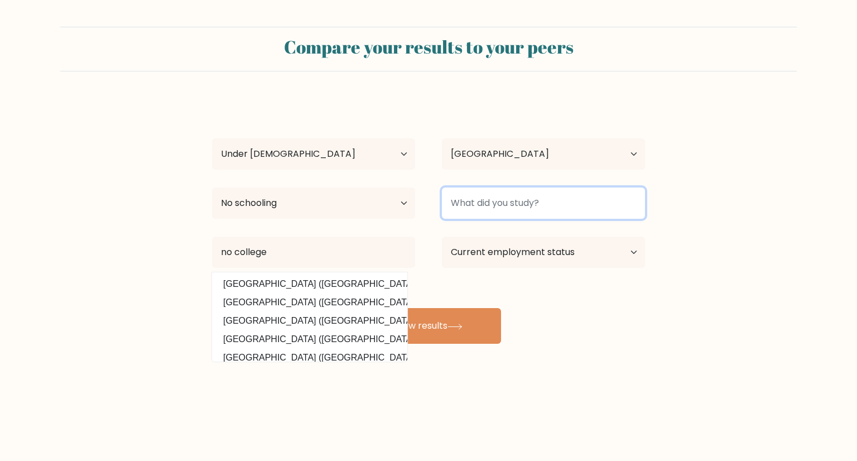
click at [499, 204] on input at bounding box center [543, 202] width 203 height 31
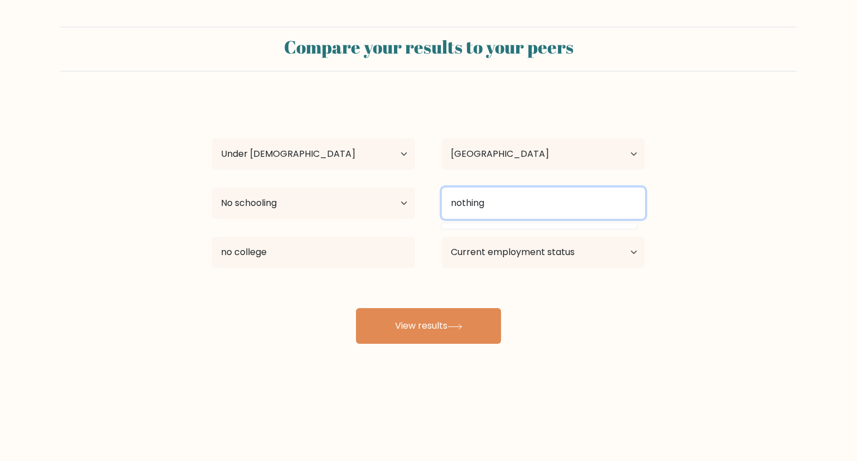
type input "nothing"
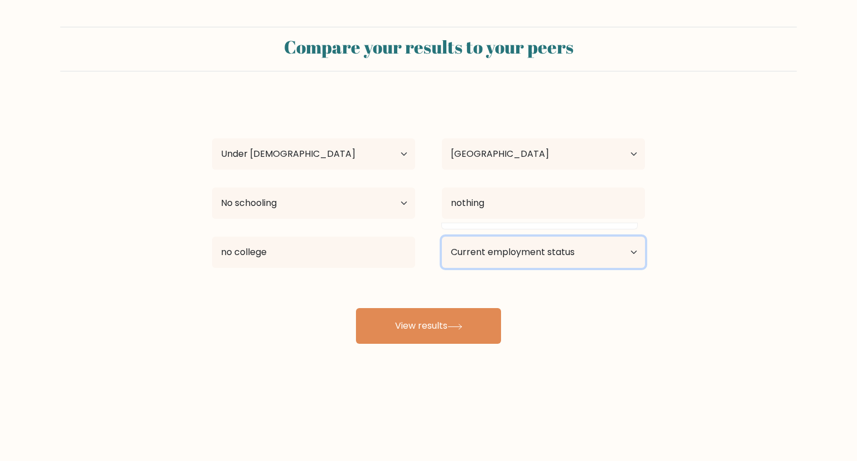
click at [531, 255] on select "Current employment status Employed Student Retired Other / prefer not to answer" at bounding box center [543, 252] width 203 height 31
select select "student"
click at [442, 237] on select "Current employment status Employed Student Retired Other / prefer not to answer" at bounding box center [543, 252] width 203 height 31
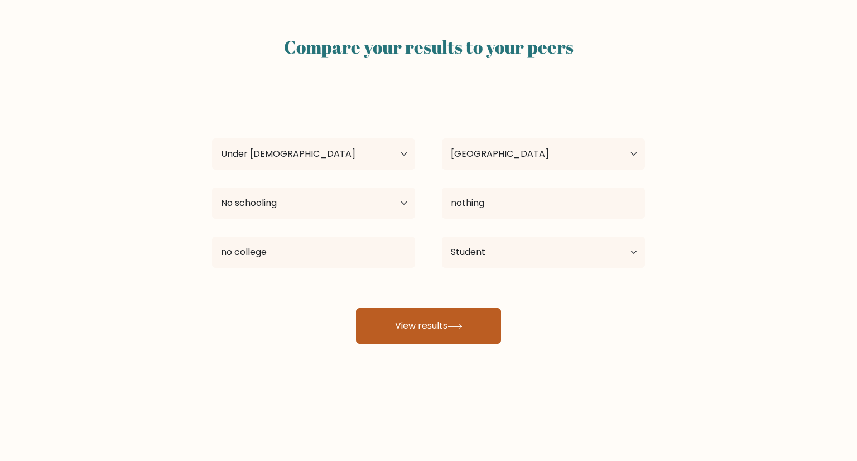
click at [457, 326] on icon at bounding box center [455, 327] width 15 height 6
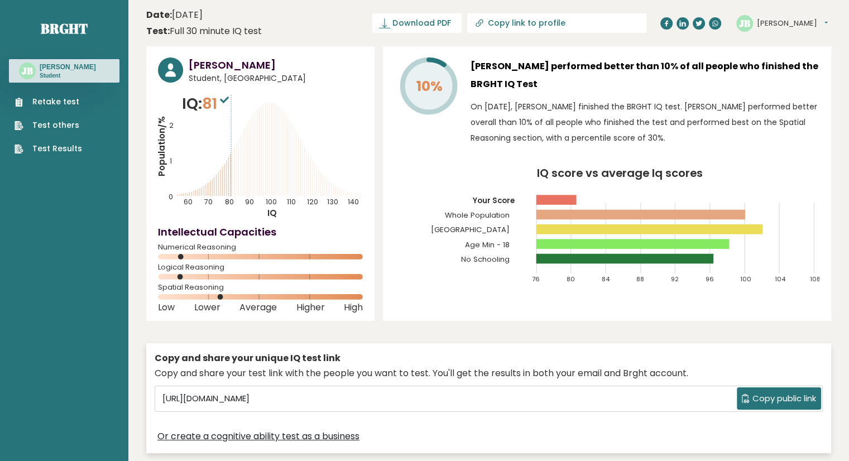
click at [45, 94] on div "Retake test Test others Test Results" at bounding box center [64, 119] width 110 height 72
click at [46, 98] on link "Retake test" at bounding box center [49, 102] width 68 height 12
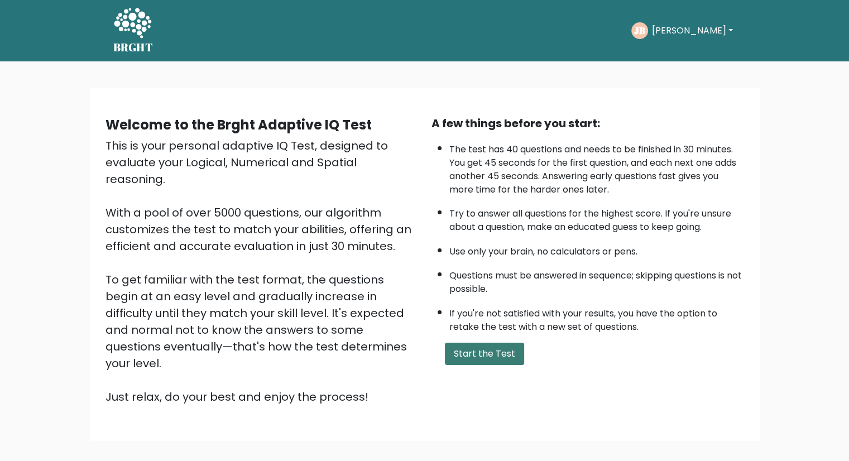
click at [485, 349] on button "Start the Test" at bounding box center [484, 354] width 79 height 22
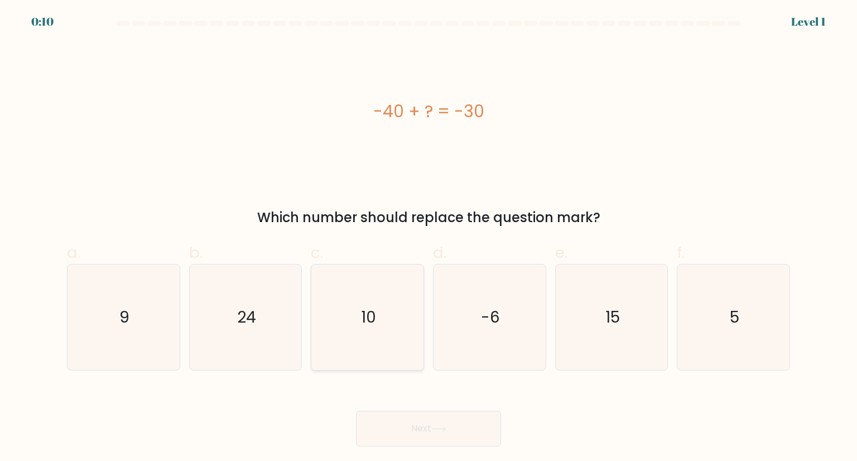
click at [368, 328] on icon "10" at bounding box center [367, 316] width 105 height 105
click at [429, 238] on input "c. 10" at bounding box center [429, 233] width 1 height 7
radio input "true"
click at [417, 420] on button "Next" at bounding box center [428, 429] width 145 height 36
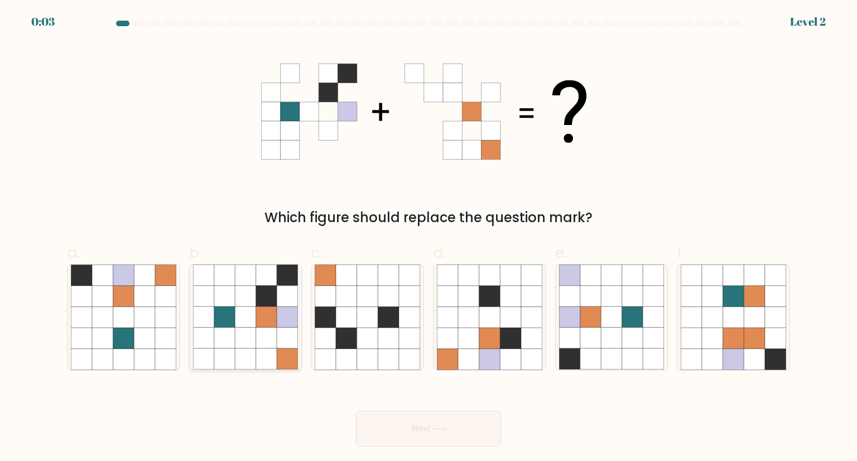
click at [246, 314] on icon at bounding box center [245, 317] width 21 height 21
click at [429, 238] on input "b." at bounding box center [429, 233] width 1 height 7
radio input "true"
click at [387, 432] on button "Next" at bounding box center [428, 429] width 145 height 36
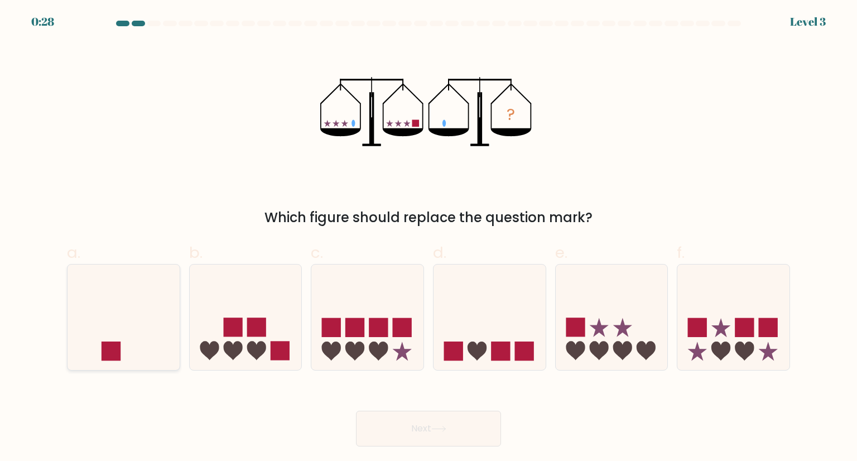
click at [104, 306] on icon at bounding box center [124, 317] width 112 height 93
click at [429, 238] on input "a." at bounding box center [429, 233] width 1 height 7
radio input "true"
click at [600, 336] on icon at bounding box center [612, 317] width 112 height 93
click at [429, 238] on input "e." at bounding box center [429, 233] width 1 height 7
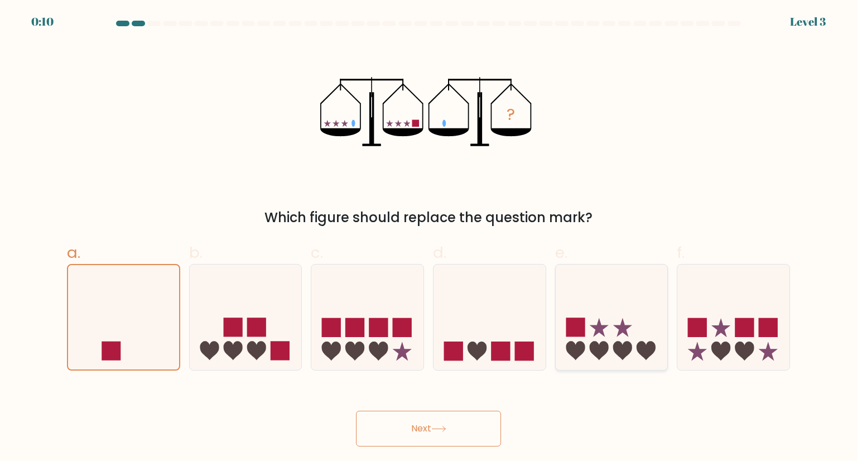
radio input "true"
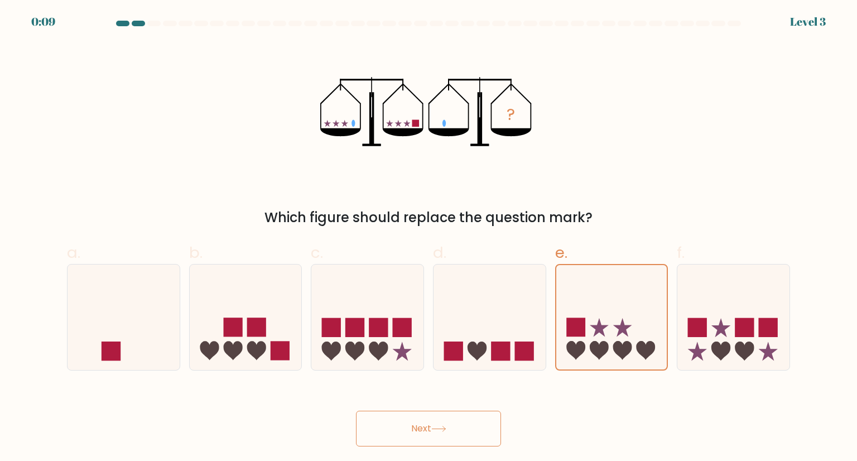
click at [446, 427] on icon at bounding box center [438, 429] width 15 height 6
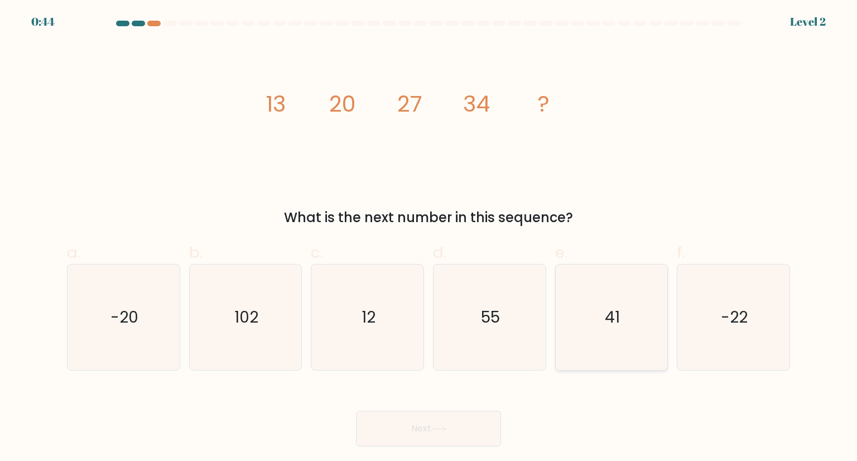
click at [603, 320] on icon "41" at bounding box center [611, 316] width 105 height 105
click at [429, 238] on input "e. 41" at bounding box center [429, 233] width 1 height 7
radio input "true"
click at [460, 429] on button "Next" at bounding box center [428, 429] width 145 height 36
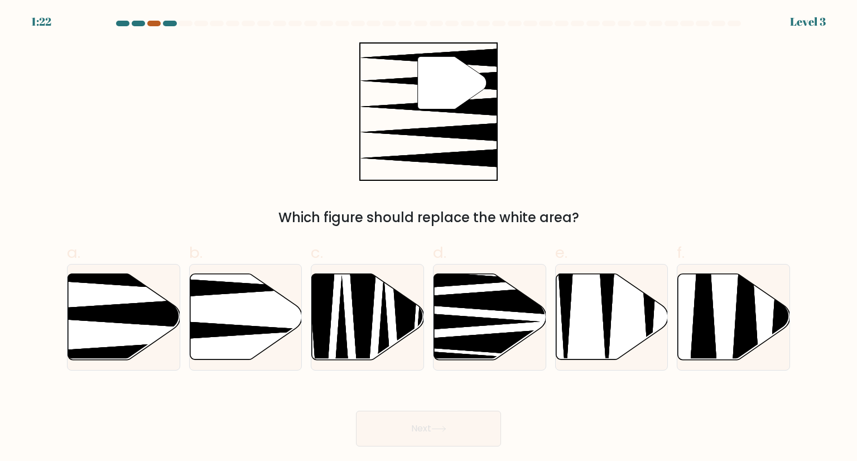
click at [154, 21] on div at bounding box center [153, 24] width 13 height 6
click at [102, 311] on icon at bounding box center [85, 313] width 223 height 29
click at [429, 238] on input "a." at bounding box center [429, 233] width 1 height 7
radio input "true"
click at [427, 420] on button "Next" at bounding box center [428, 429] width 145 height 36
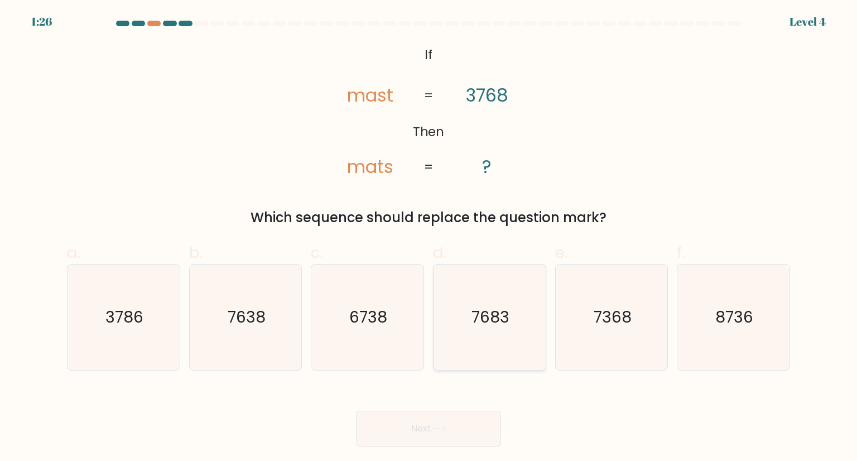
click at [504, 297] on icon "7683" at bounding box center [489, 316] width 105 height 105
click at [429, 238] on input "d. 7683" at bounding box center [429, 233] width 1 height 7
radio input "true"
click at [446, 429] on icon at bounding box center [438, 429] width 15 height 6
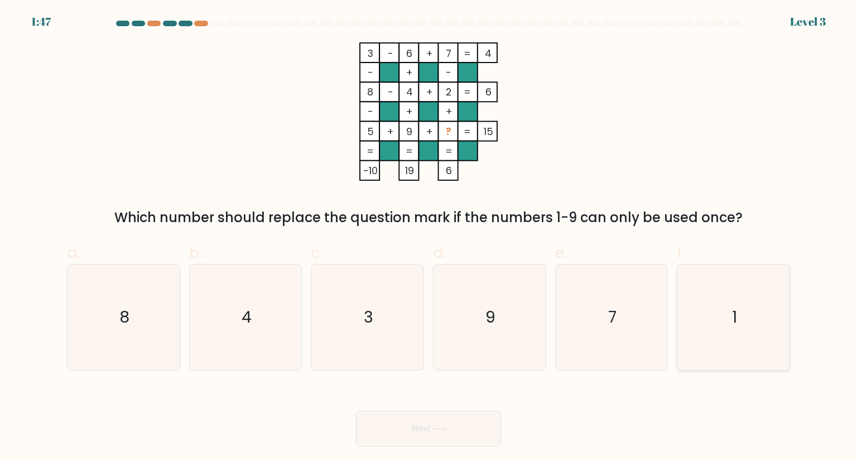
click at [728, 326] on icon "1" at bounding box center [733, 316] width 105 height 105
click at [429, 238] on input "f. 1" at bounding box center [429, 233] width 1 height 7
radio input "true"
click at [479, 431] on button "Next" at bounding box center [428, 429] width 145 height 36
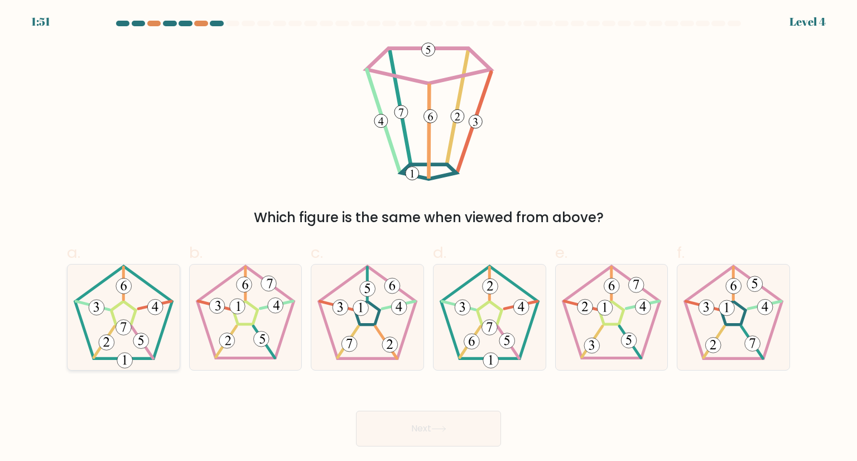
click at [142, 293] on icon at bounding box center [123, 316] width 105 height 105
click at [429, 238] on input "a." at bounding box center [429, 233] width 1 height 7
radio input "true"
click at [442, 436] on button "Next" at bounding box center [428, 429] width 145 height 36
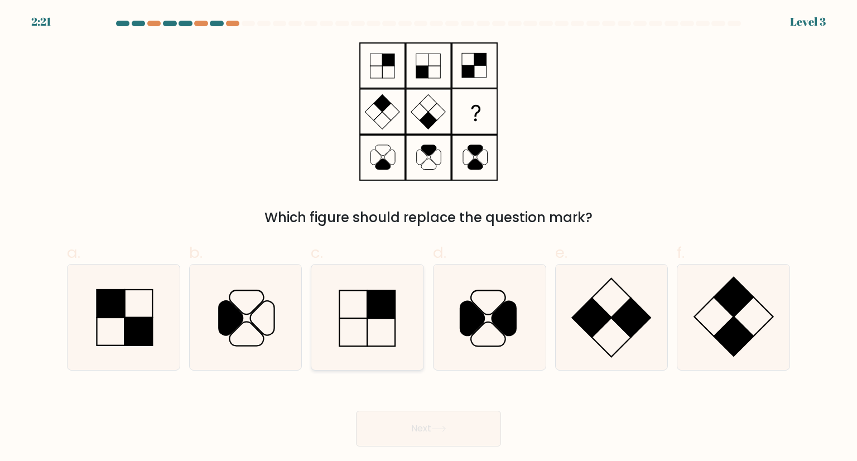
click at [368, 316] on rect at bounding box center [381, 304] width 28 height 28
click at [429, 238] on input "c." at bounding box center [429, 233] width 1 height 7
radio input "true"
click at [611, 345] on icon at bounding box center [611, 316] width 105 height 105
click at [429, 238] on input "e." at bounding box center [429, 233] width 1 height 7
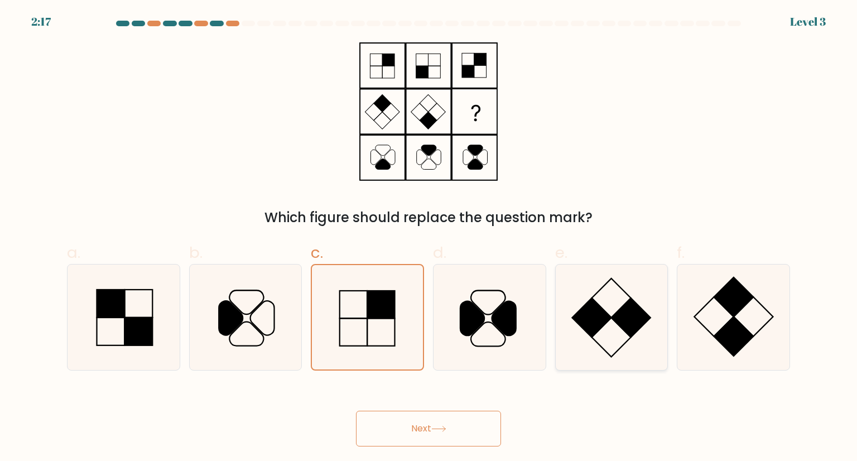
radio input "true"
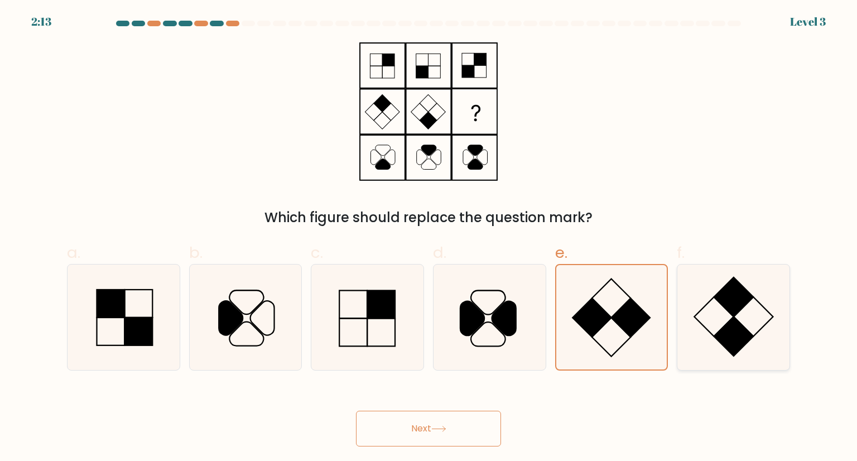
click at [716, 335] on rect at bounding box center [733, 335] width 39 height 39
click at [429, 238] on input "f." at bounding box center [429, 233] width 1 height 7
radio input "true"
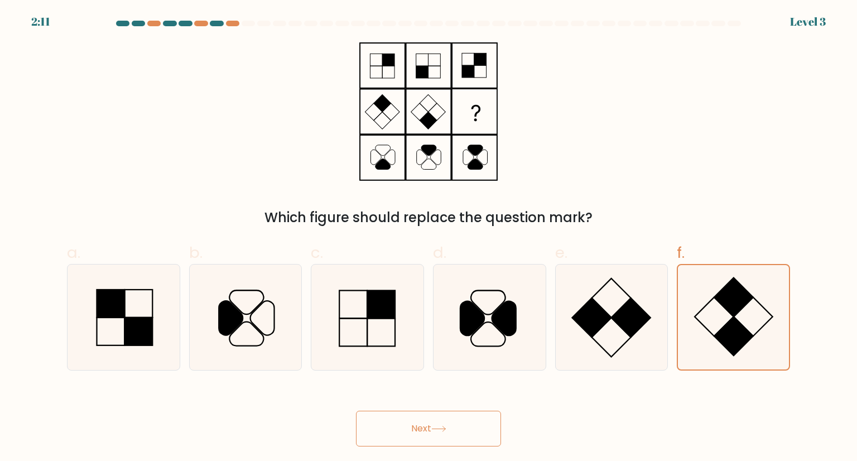
click at [424, 436] on button "Next" at bounding box center [428, 429] width 145 height 36
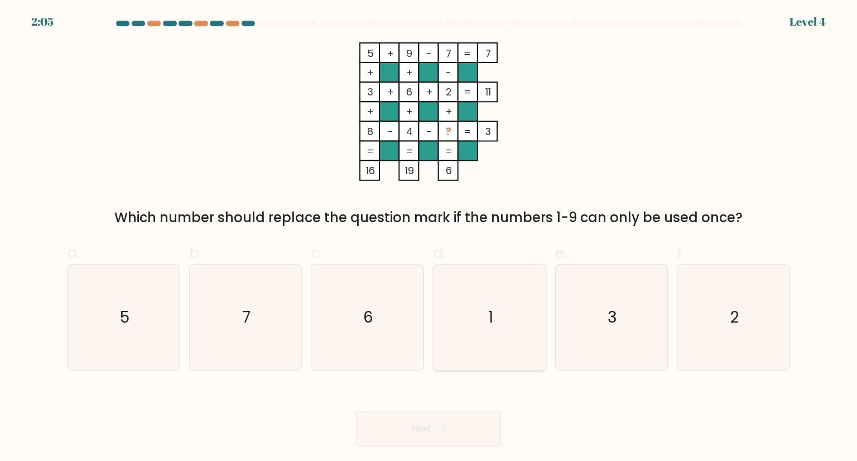
click at [484, 306] on icon "1" at bounding box center [489, 316] width 105 height 105
click at [429, 238] on input "d. 1" at bounding box center [429, 233] width 1 height 7
radio input "true"
click at [429, 431] on button "Next" at bounding box center [428, 429] width 145 height 36
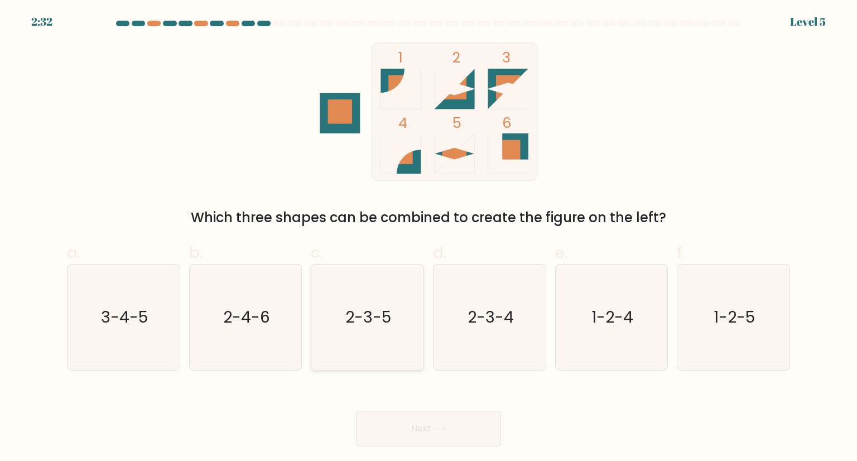
click at [349, 307] on text "2-3-5" at bounding box center [369, 317] width 46 height 22
click at [429, 238] on input "c. 2-3-5" at bounding box center [429, 233] width 1 height 7
radio input "true"
click at [411, 431] on button "Next" at bounding box center [428, 429] width 145 height 36
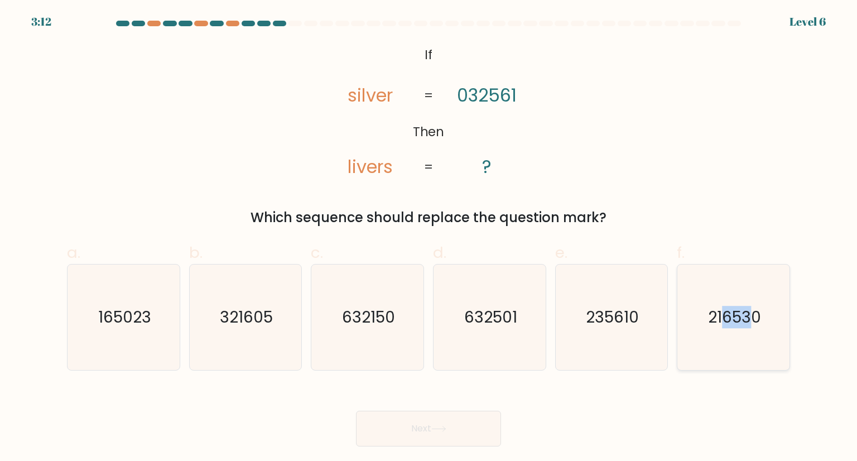
drag, startPoint x: 737, startPoint y: 303, endPoint x: 753, endPoint y: 306, distance: 16.4
click at [752, 304] on icon "216530" at bounding box center [733, 316] width 105 height 105
drag, startPoint x: 793, startPoint y: 341, endPoint x: 760, endPoint y: 340, distance: 33.5
click at [791, 341] on div "f. 216530" at bounding box center [733, 305] width 122 height 129
click at [745, 338] on icon "216530" at bounding box center [733, 316] width 105 height 105
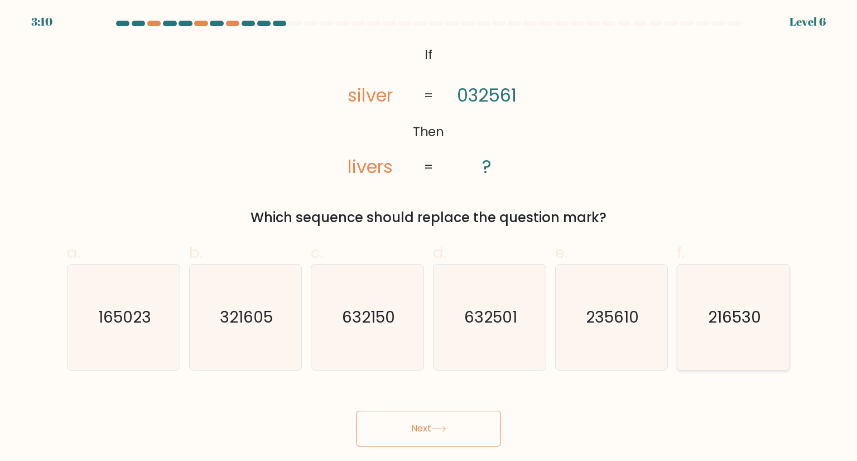
click at [429, 238] on input "f. 216530" at bounding box center [429, 233] width 1 height 7
radio input "true"
click at [467, 424] on button "Next" at bounding box center [428, 429] width 145 height 36
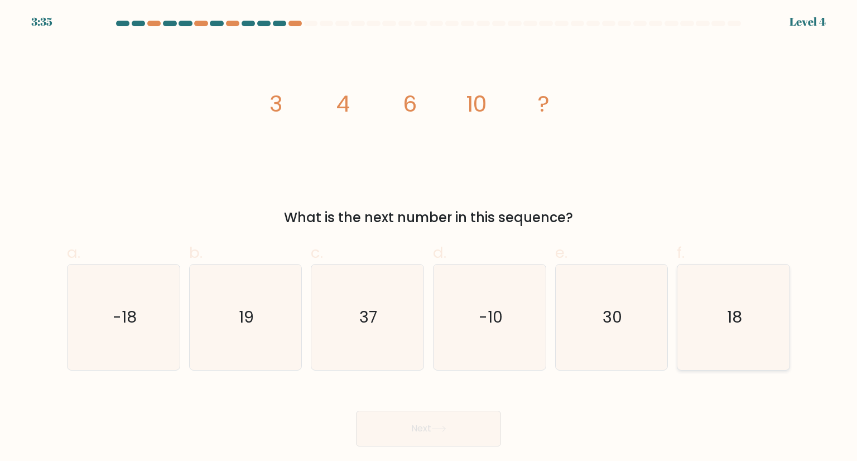
click at [685, 286] on icon "18" at bounding box center [733, 316] width 105 height 105
click at [429, 238] on input "f. 18" at bounding box center [429, 233] width 1 height 7
radio input "true"
click at [416, 418] on button "Next" at bounding box center [428, 429] width 145 height 36
